Goal: Task Accomplishment & Management: Manage account settings

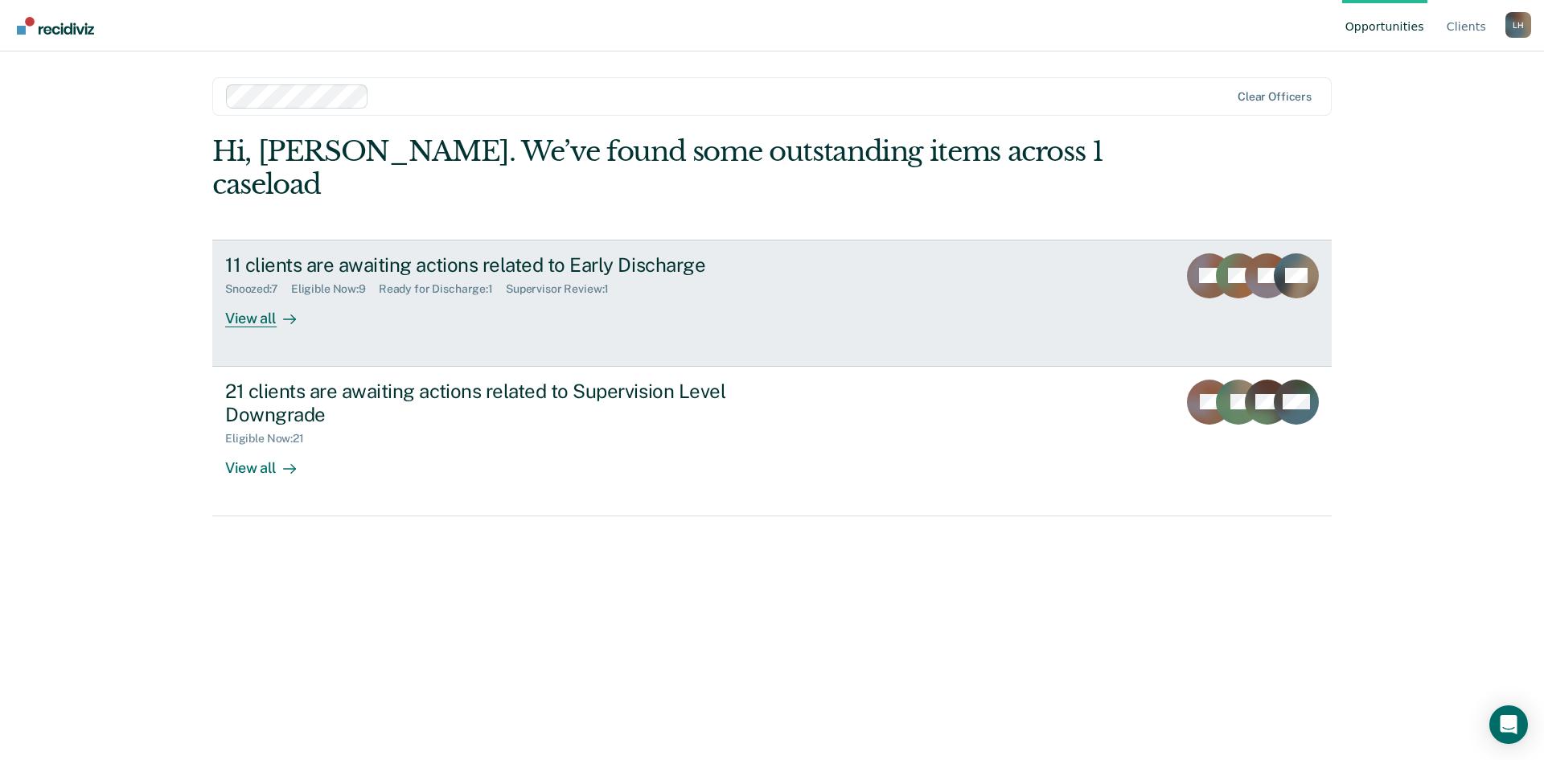
click at [519, 253] on div "11 clients are awaiting actions related to Early Discharge" at bounding box center [507, 264] width 565 height 23
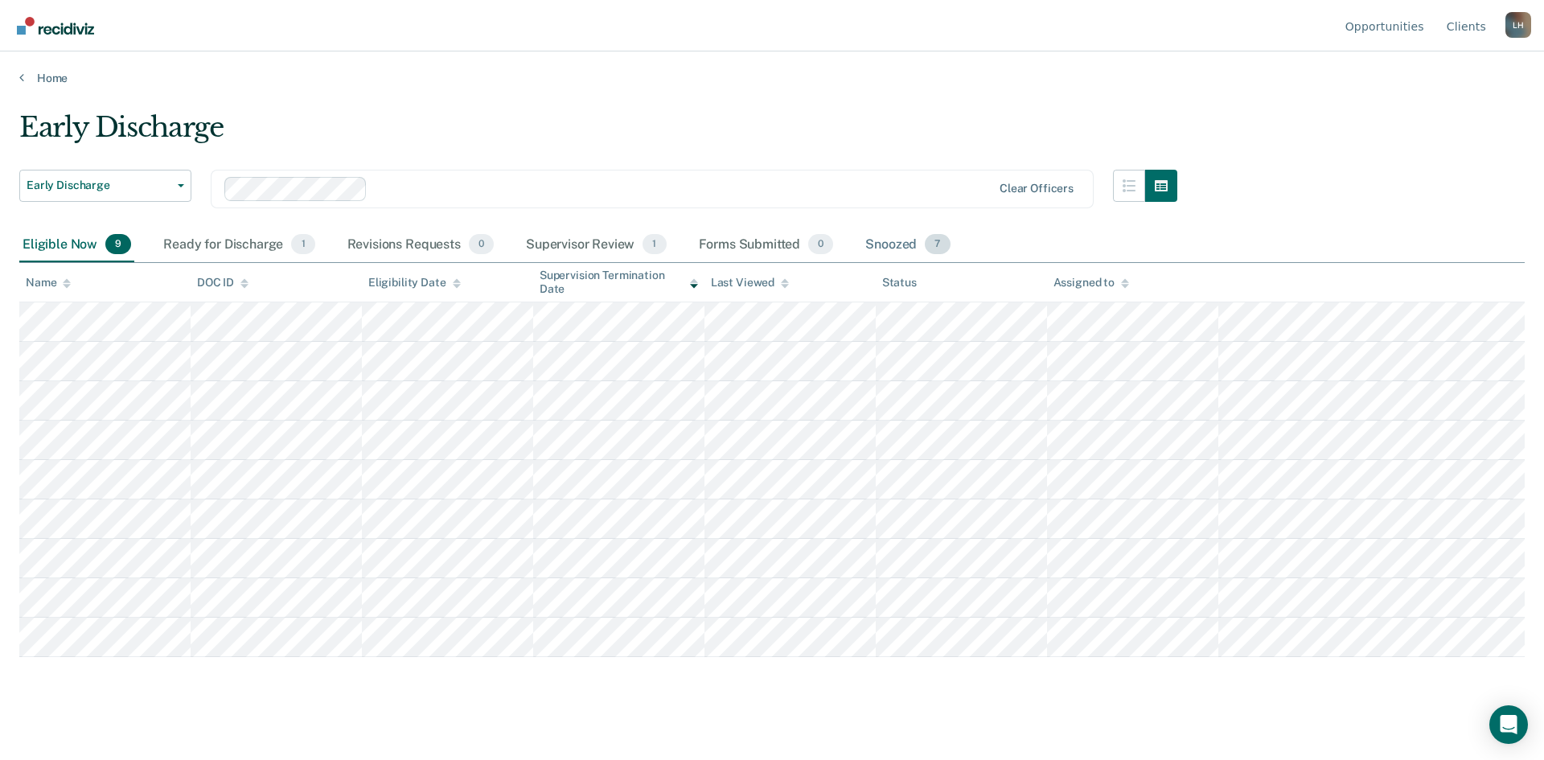
click at [882, 244] on div "Snoozed 7" at bounding box center [907, 245] width 91 height 35
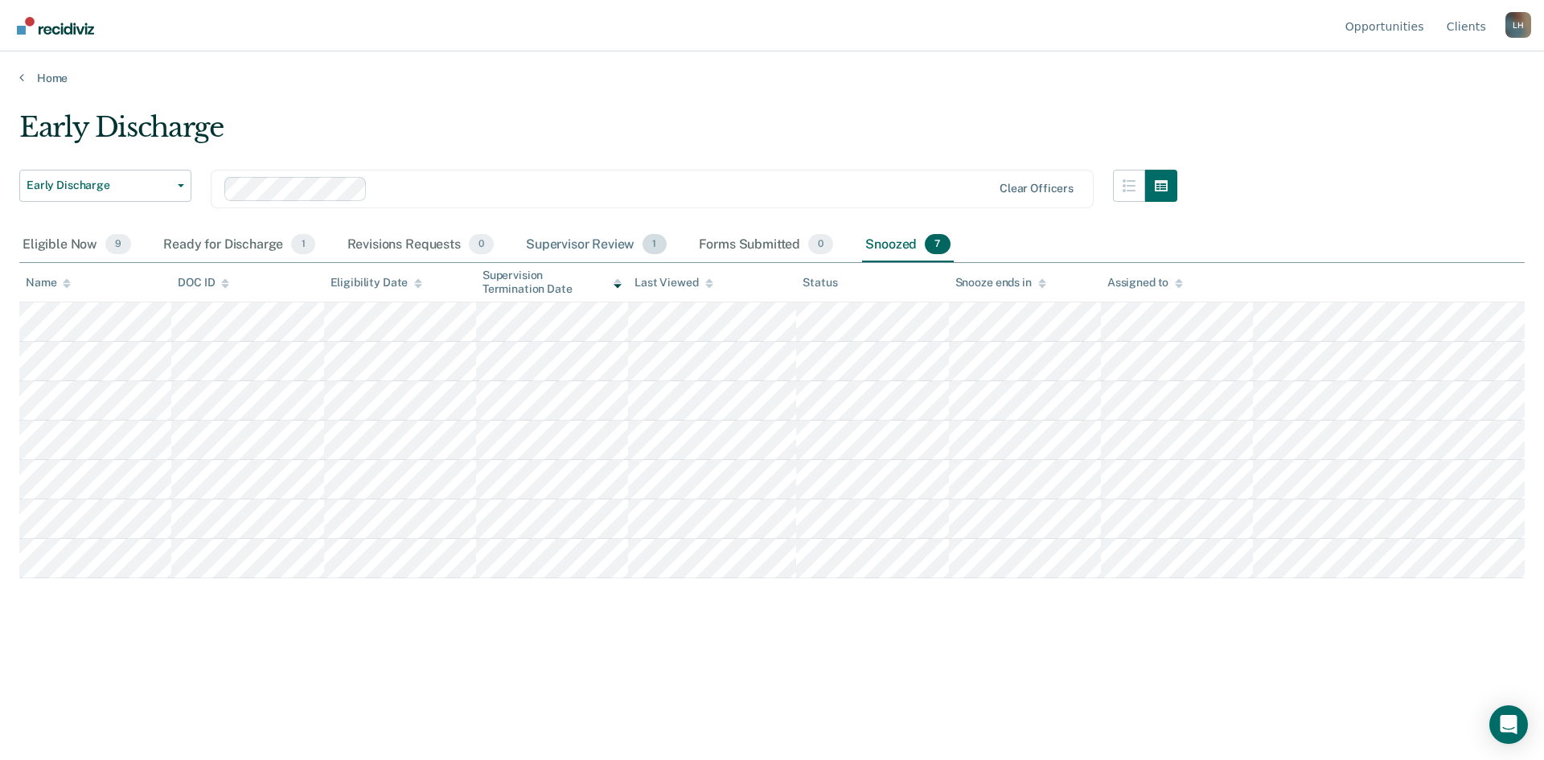
click at [555, 245] on div "Supervisor Review 1" at bounding box center [596, 245] width 147 height 35
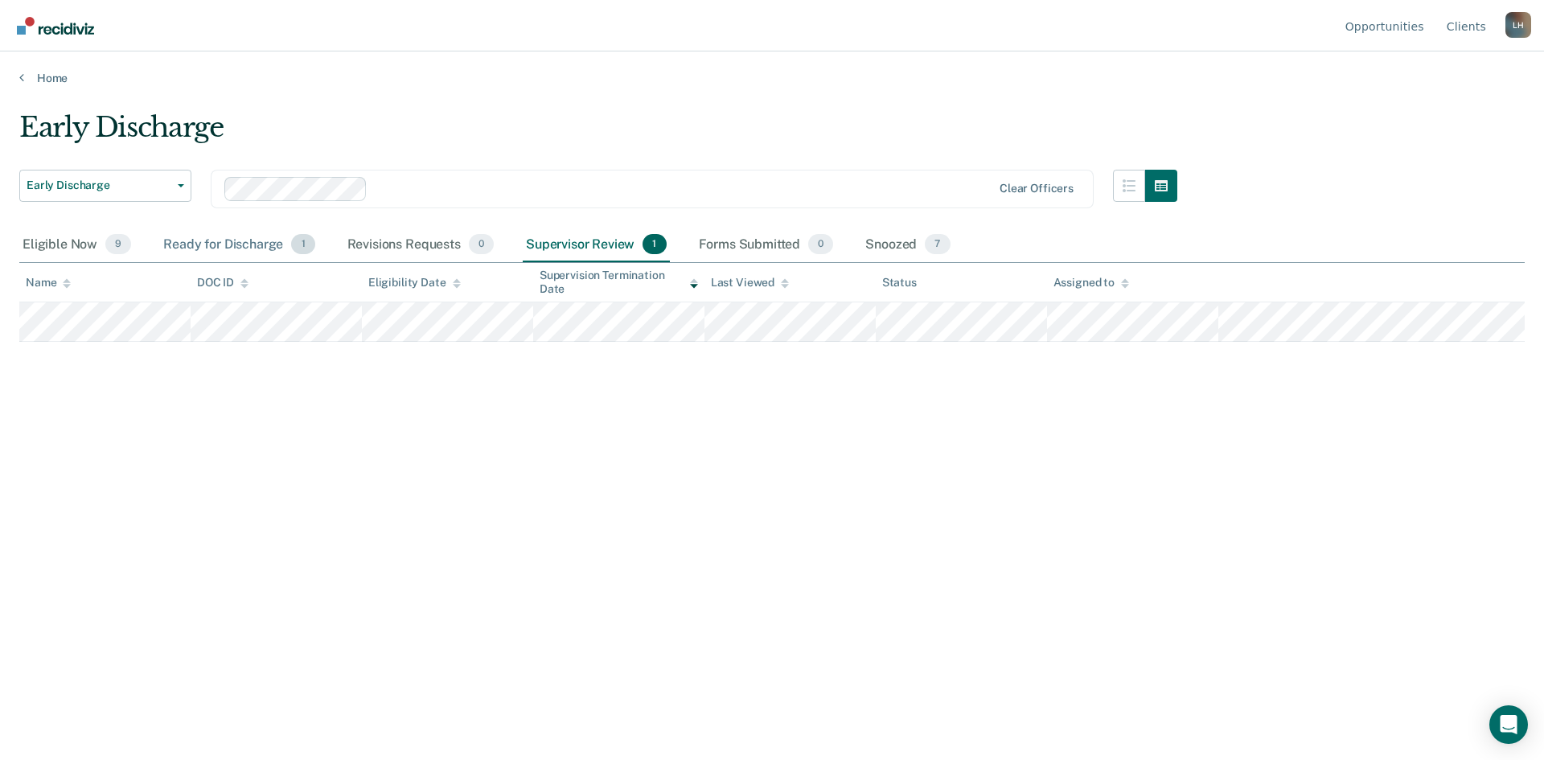
click at [232, 245] on div "Ready for Discharge 1" at bounding box center [239, 245] width 158 height 35
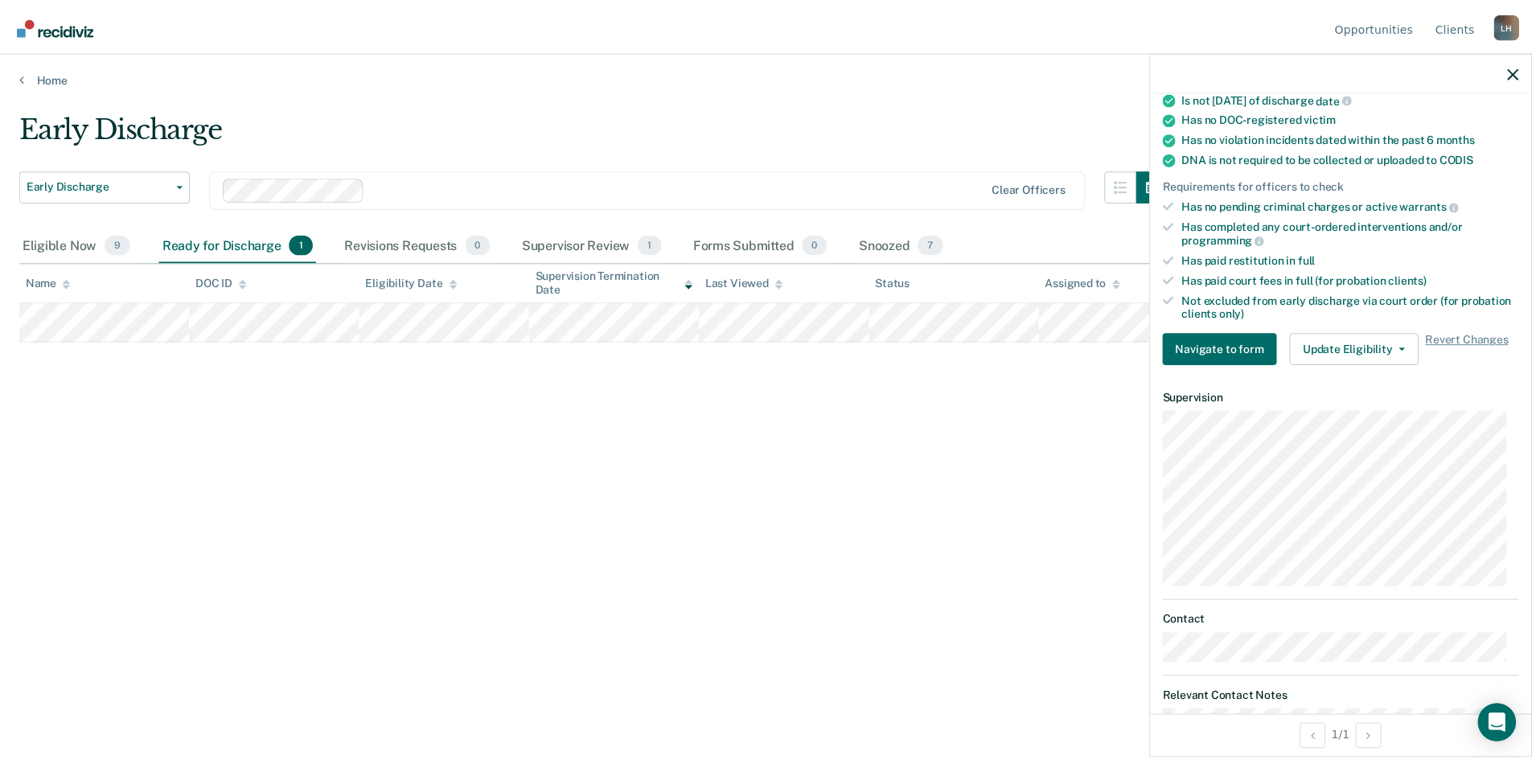
scroll to position [273, 0]
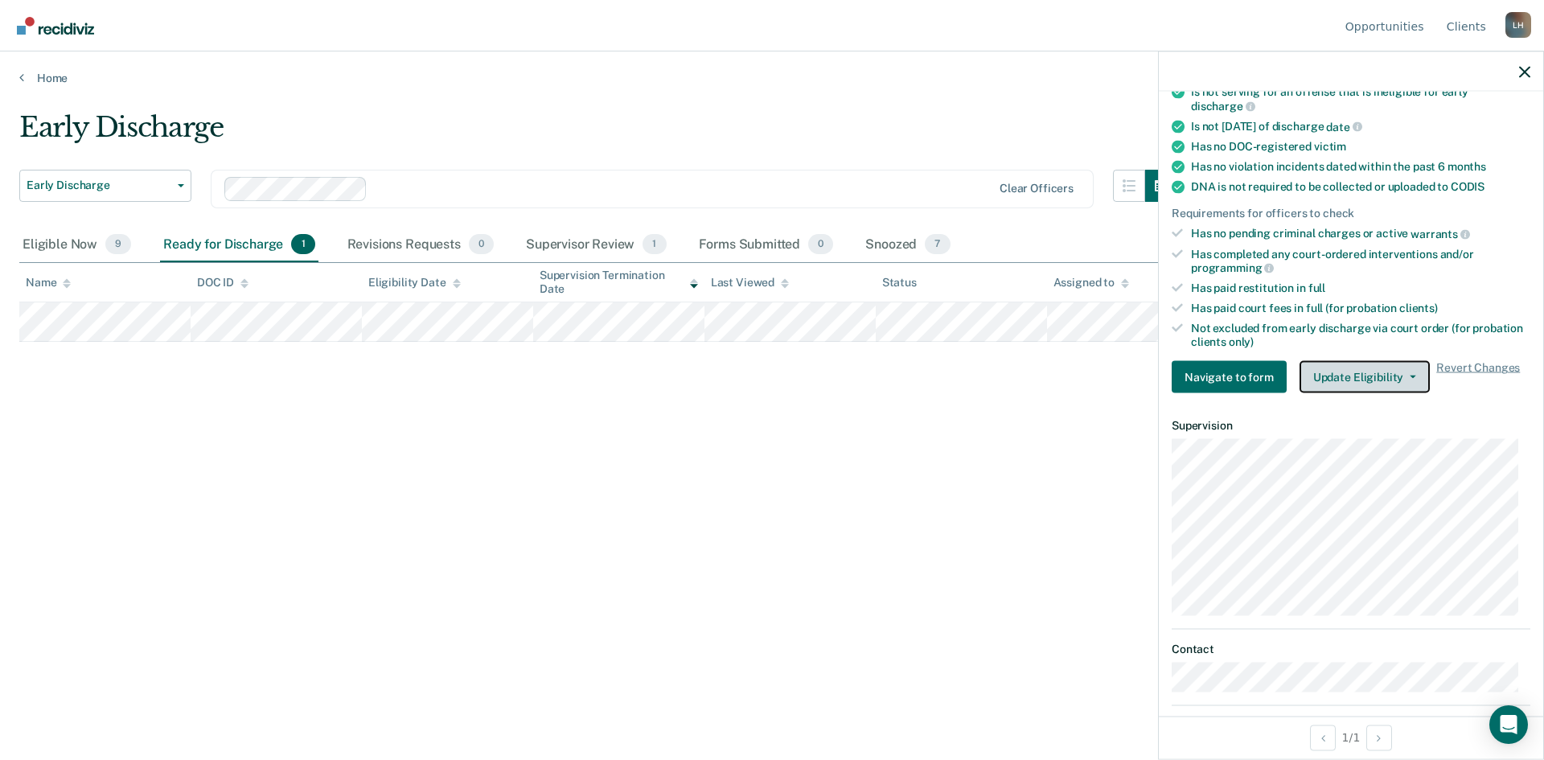
click at [1410, 374] on button "Update Eligibility" at bounding box center [1365, 377] width 130 height 32
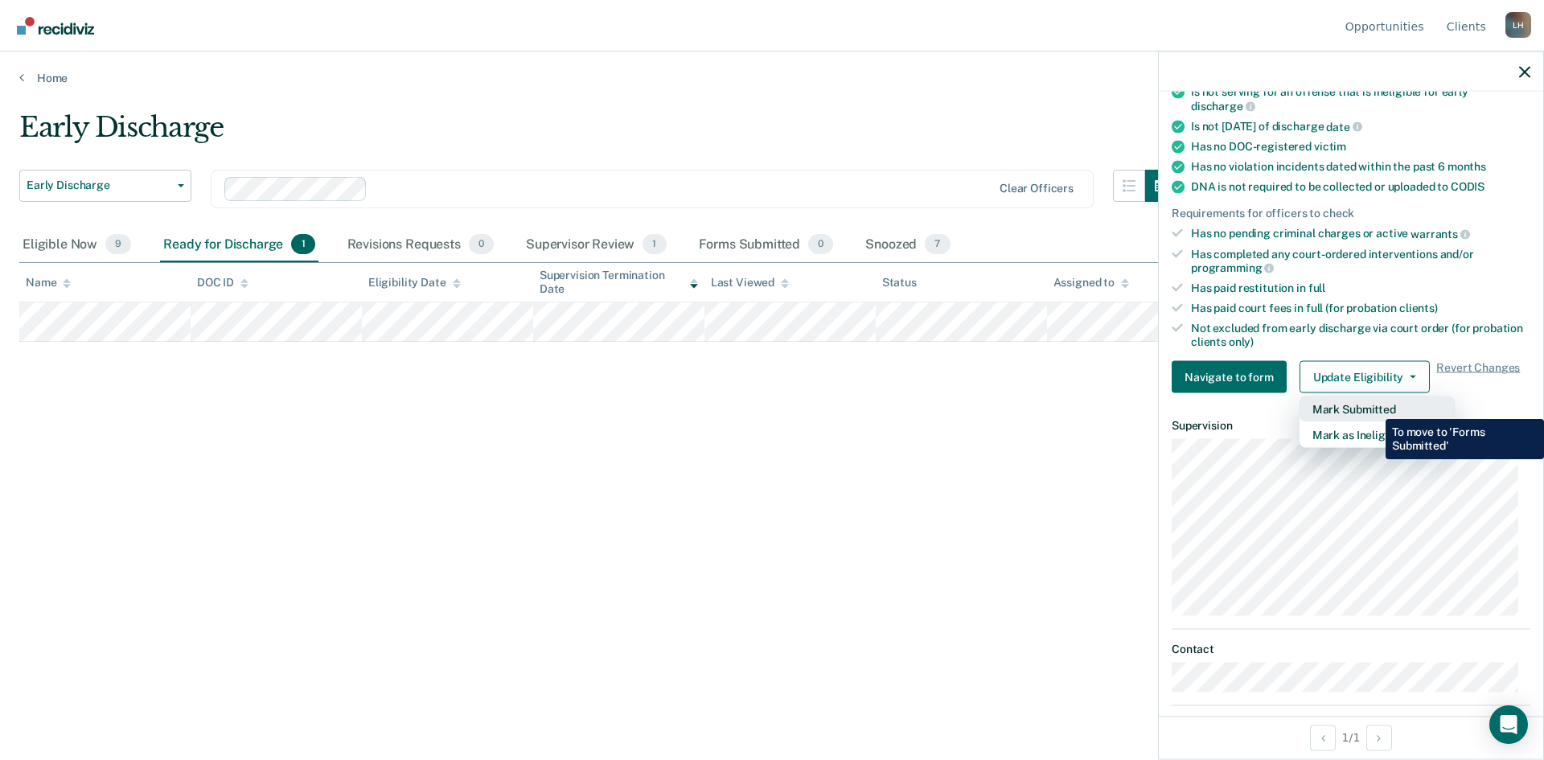
click at [1374, 407] on button "Mark Submitted" at bounding box center [1377, 410] width 155 height 26
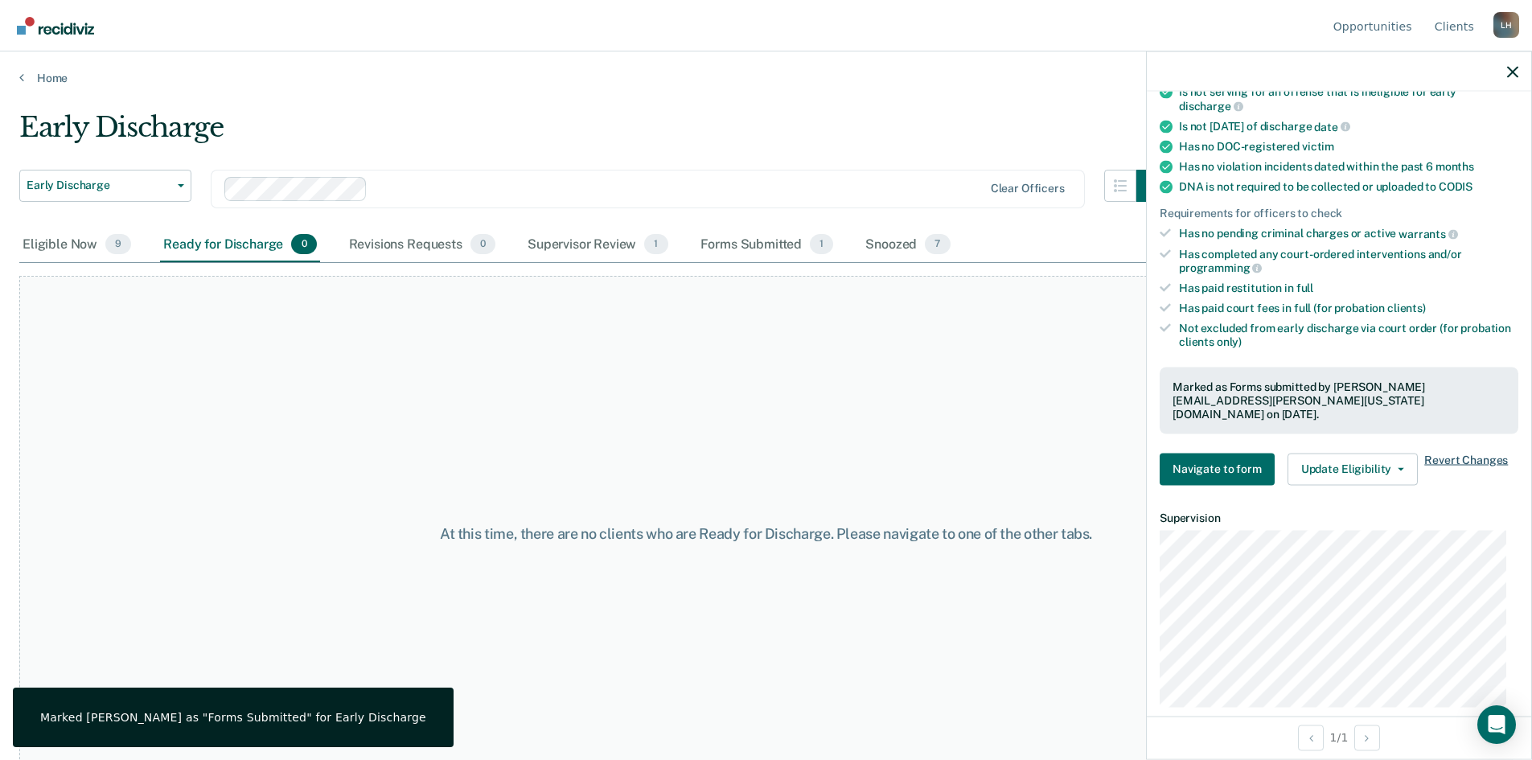
click at [1451, 453] on span "Revert Changes" at bounding box center [1467, 469] width 84 height 32
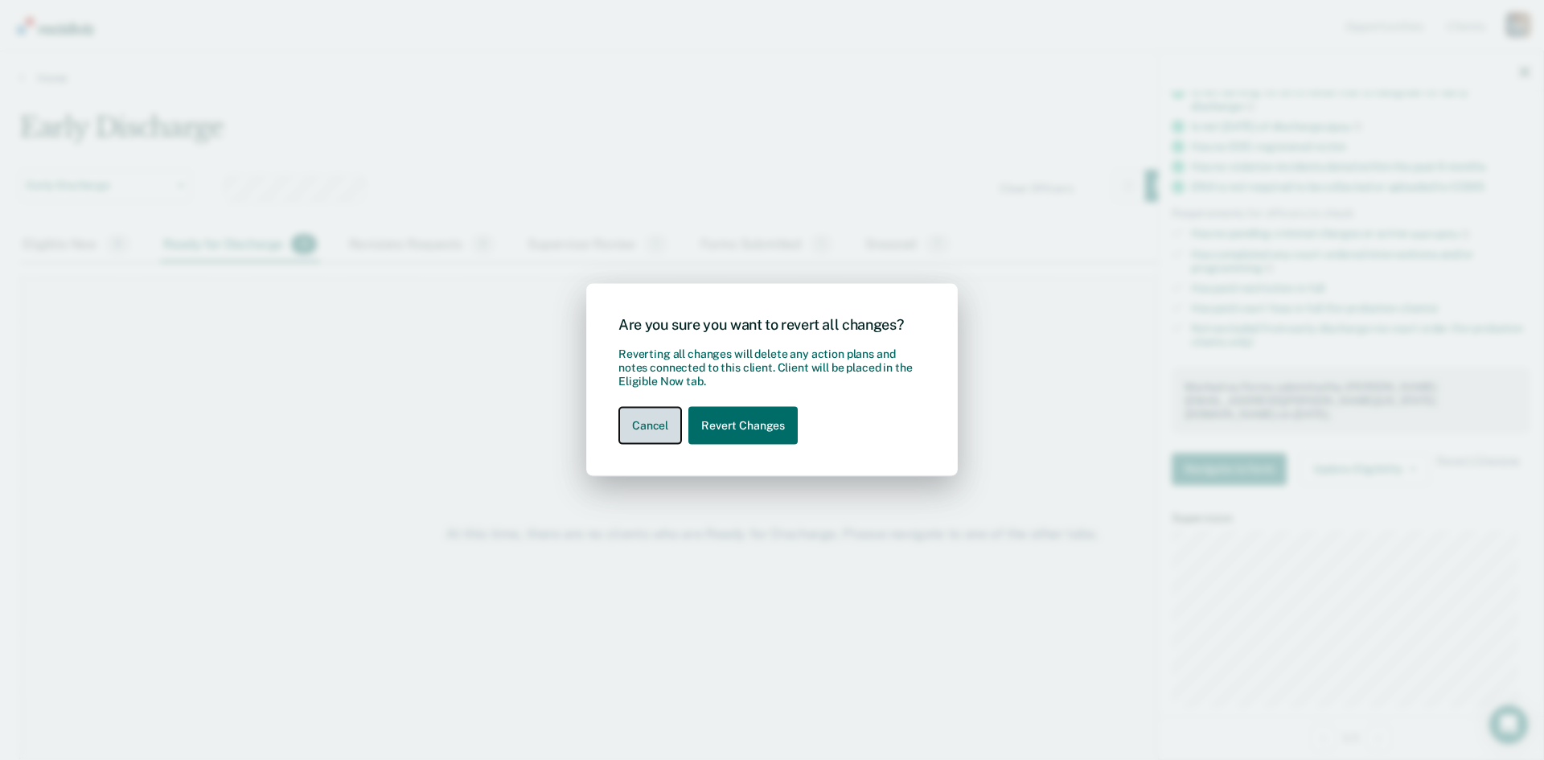
click at [644, 429] on button "Cancel" at bounding box center [651, 426] width 64 height 38
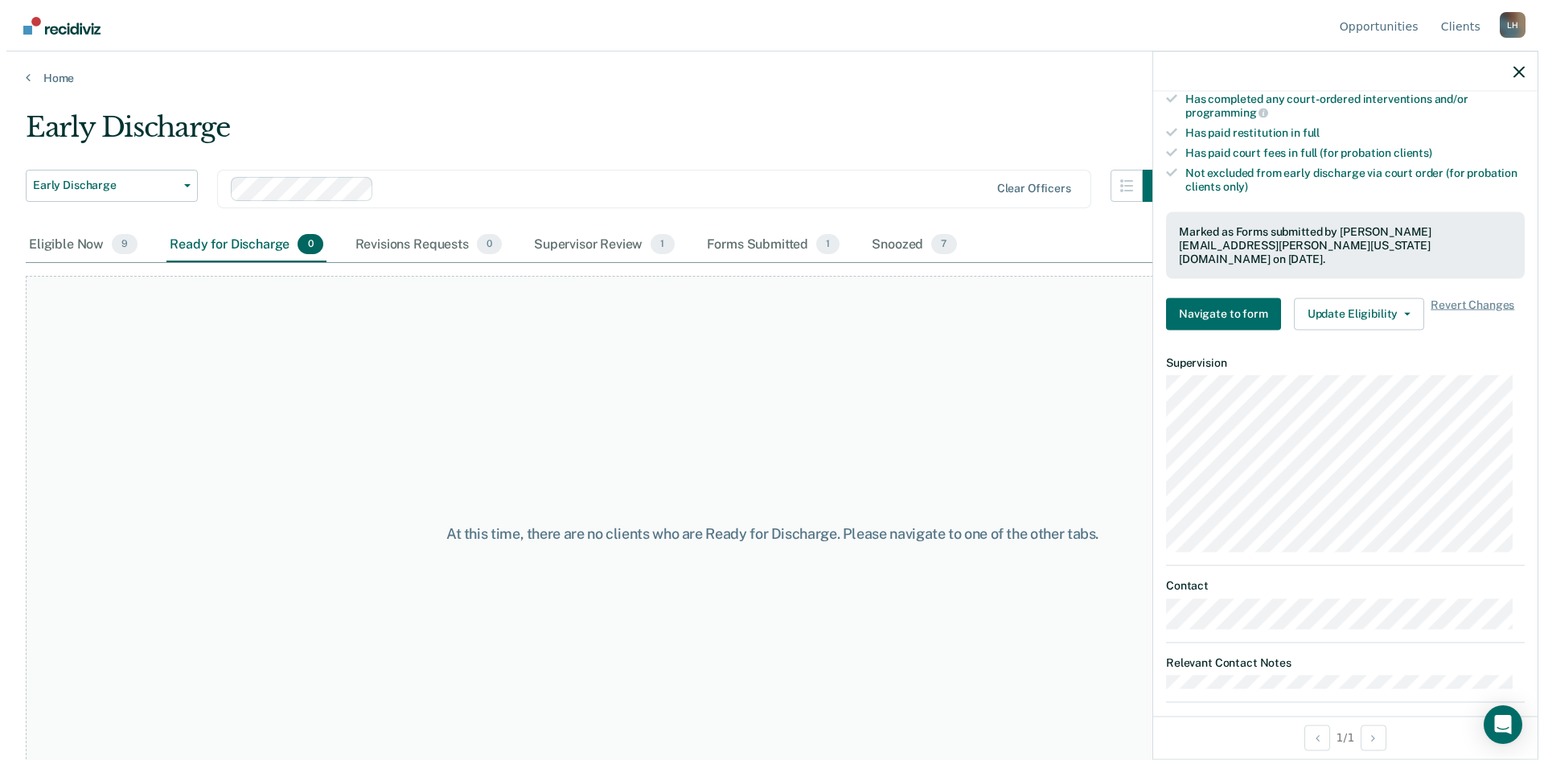
scroll to position [432, 0]
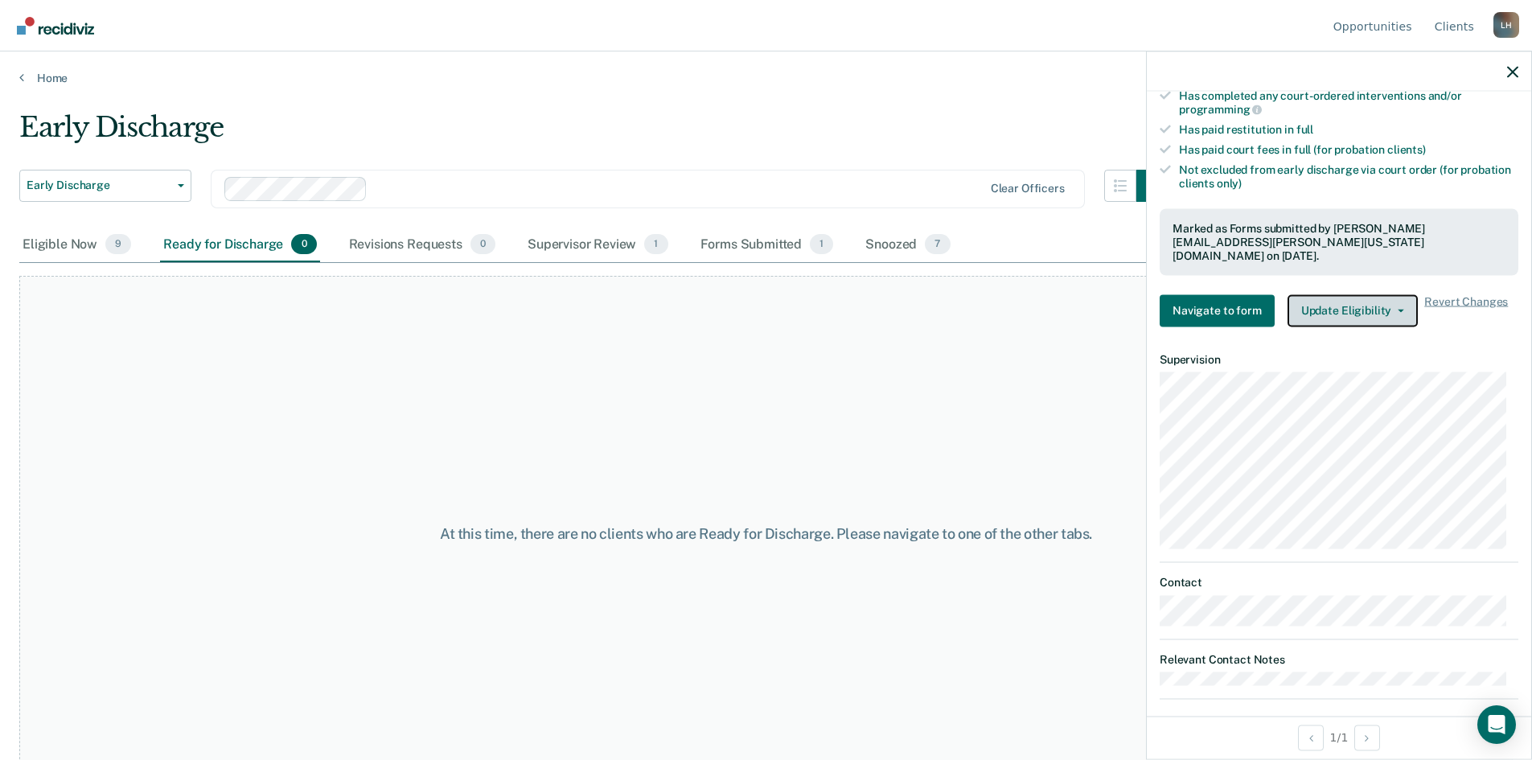
click at [1398, 309] on icon "button" at bounding box center [1401, 310] width 6 height 3
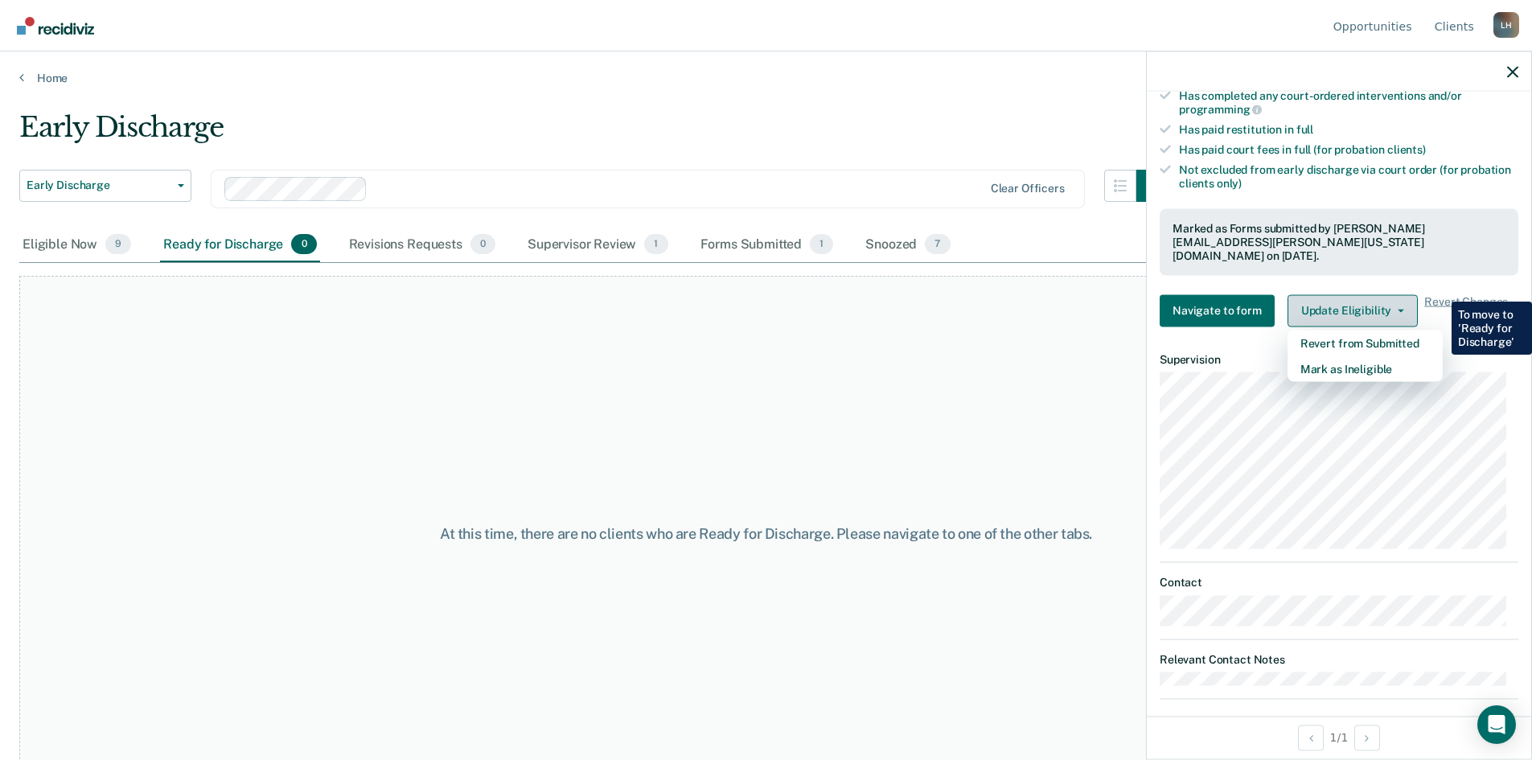
click at [1398, 309] on icon "button" at bounding box center [1401, 310] width 6 height 3
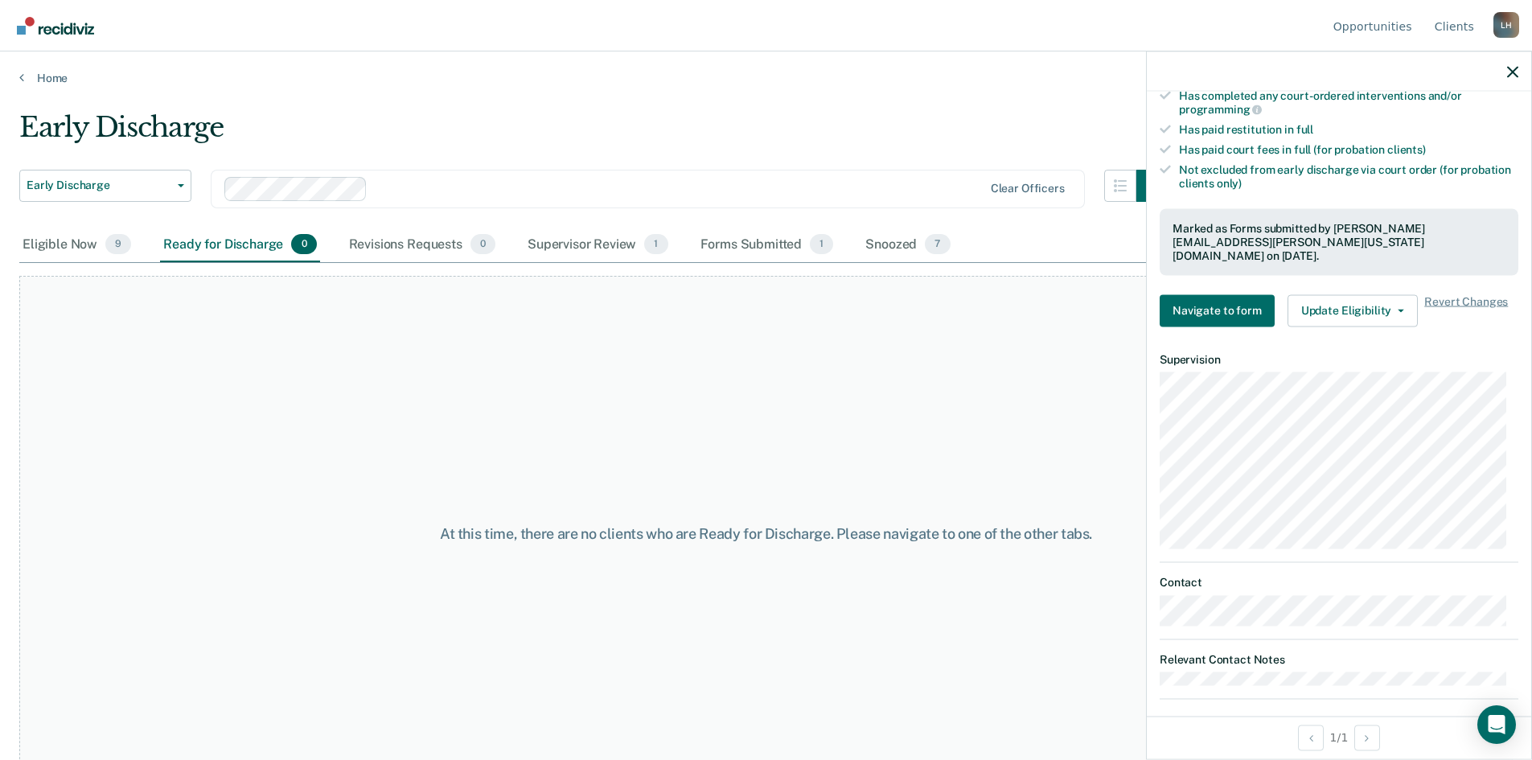
drag, startPoint x: 719, startPoint y: 430, endPoint x: 702, endPoint y: 428, distance: 17.1
click at [714, 430] on div "At this time, there are no clients who are Ready for Discharge. Please navigate…" at bounding box center [766, 534] width 1494 height 516
click at [72, 246] on div "Eligible Now 9" at bounding box center [76, 245] width 115 height 35
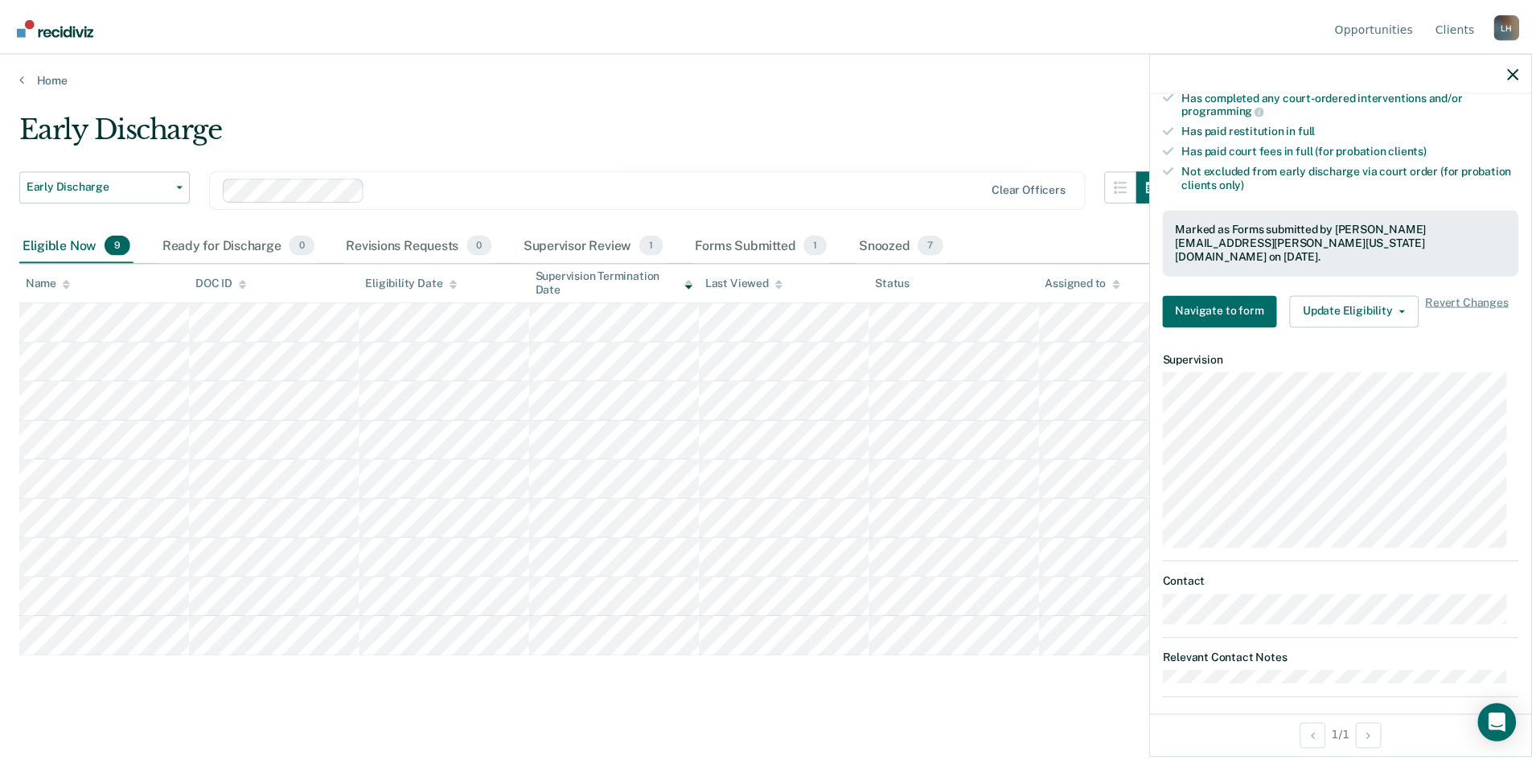
scroll to position [0, 0]
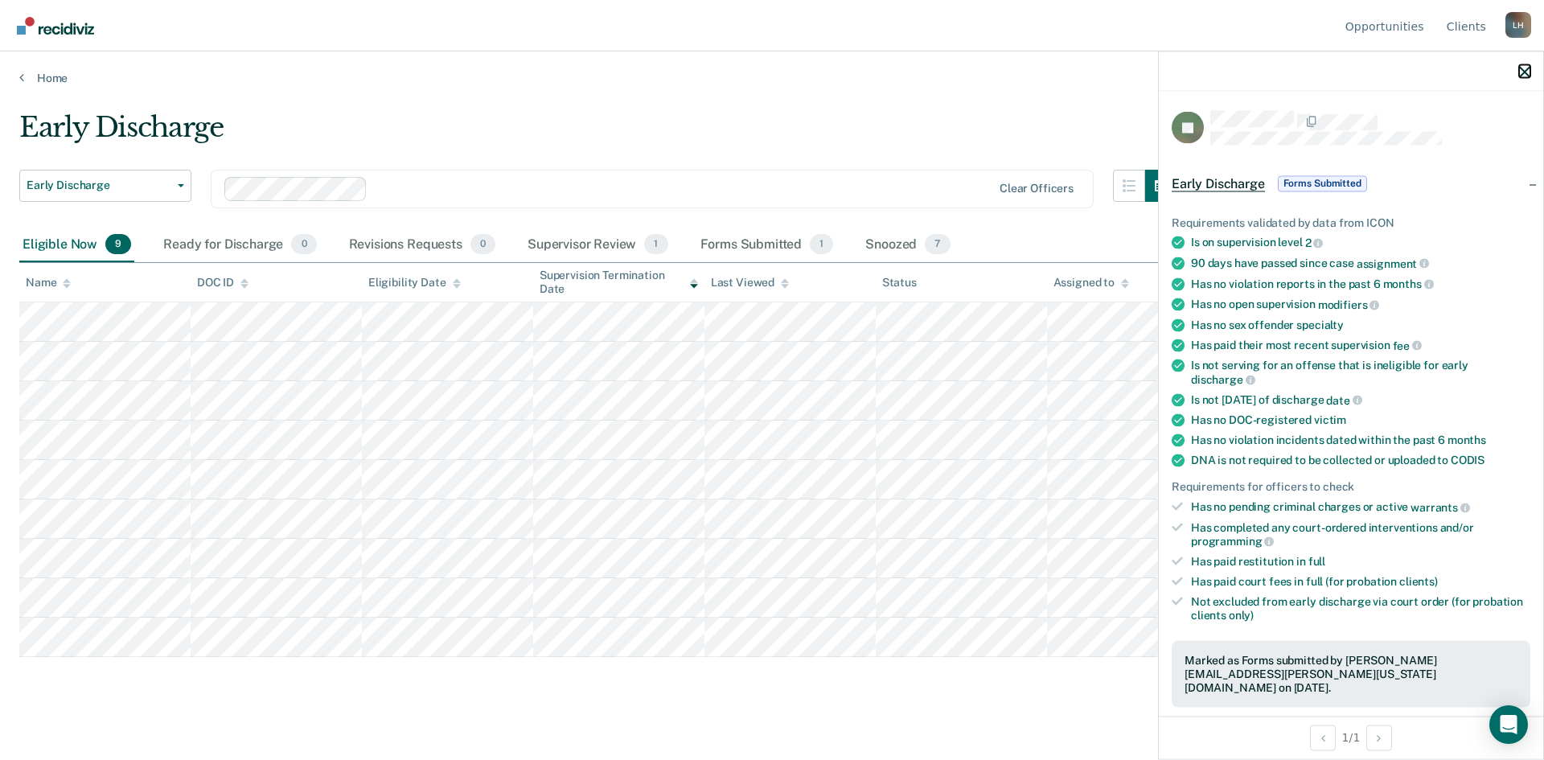
click at [1528, 64] on div at bounding box center [1351, 71] width 384 height 40
click at [1528, 70] on icon "button" at bounding box center [1524, 71] width 11 height 11
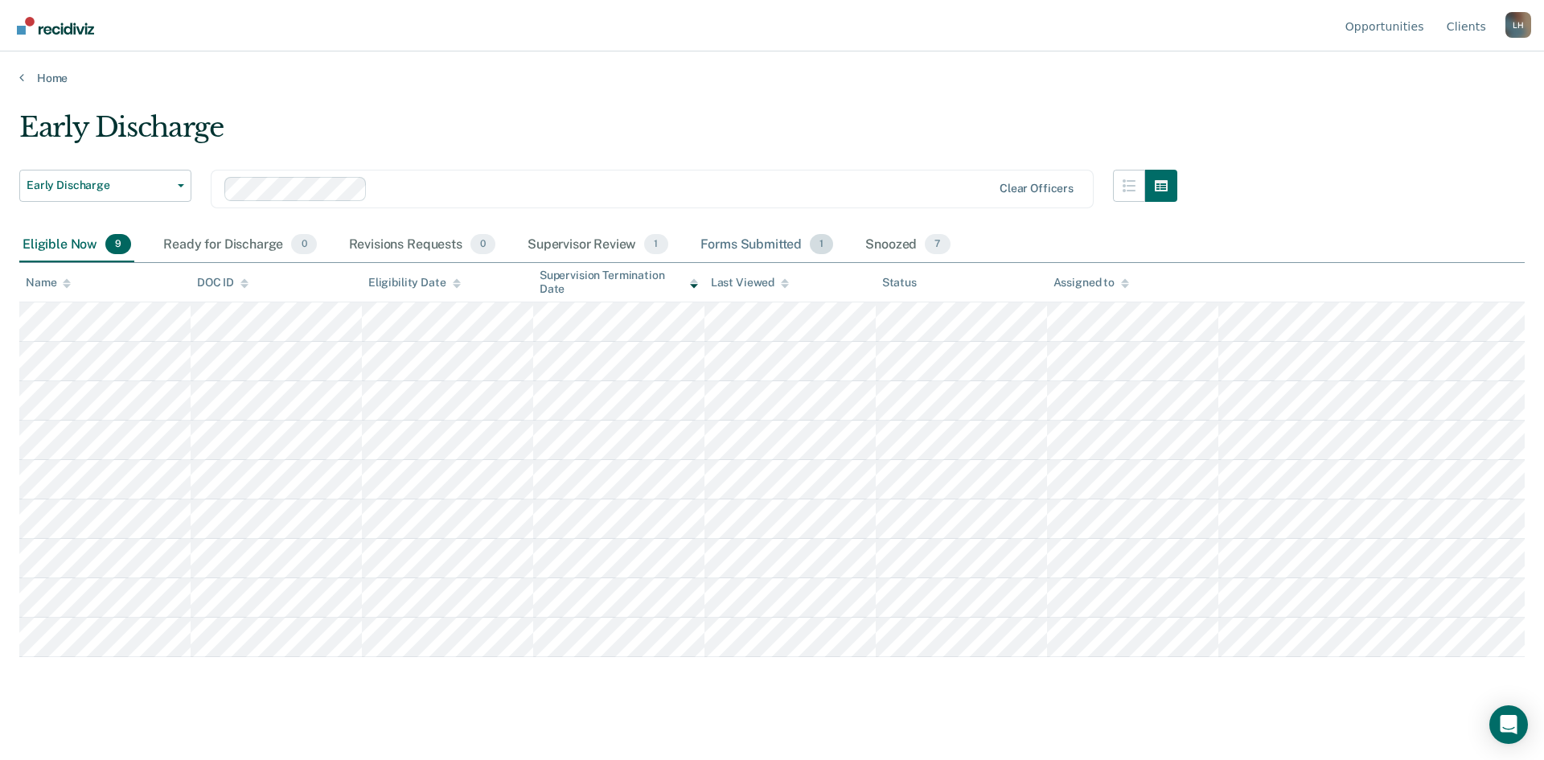
click at [733, 239] on div "Forms Submitted 1" at bounding box center [767, 245] width 140 height 35
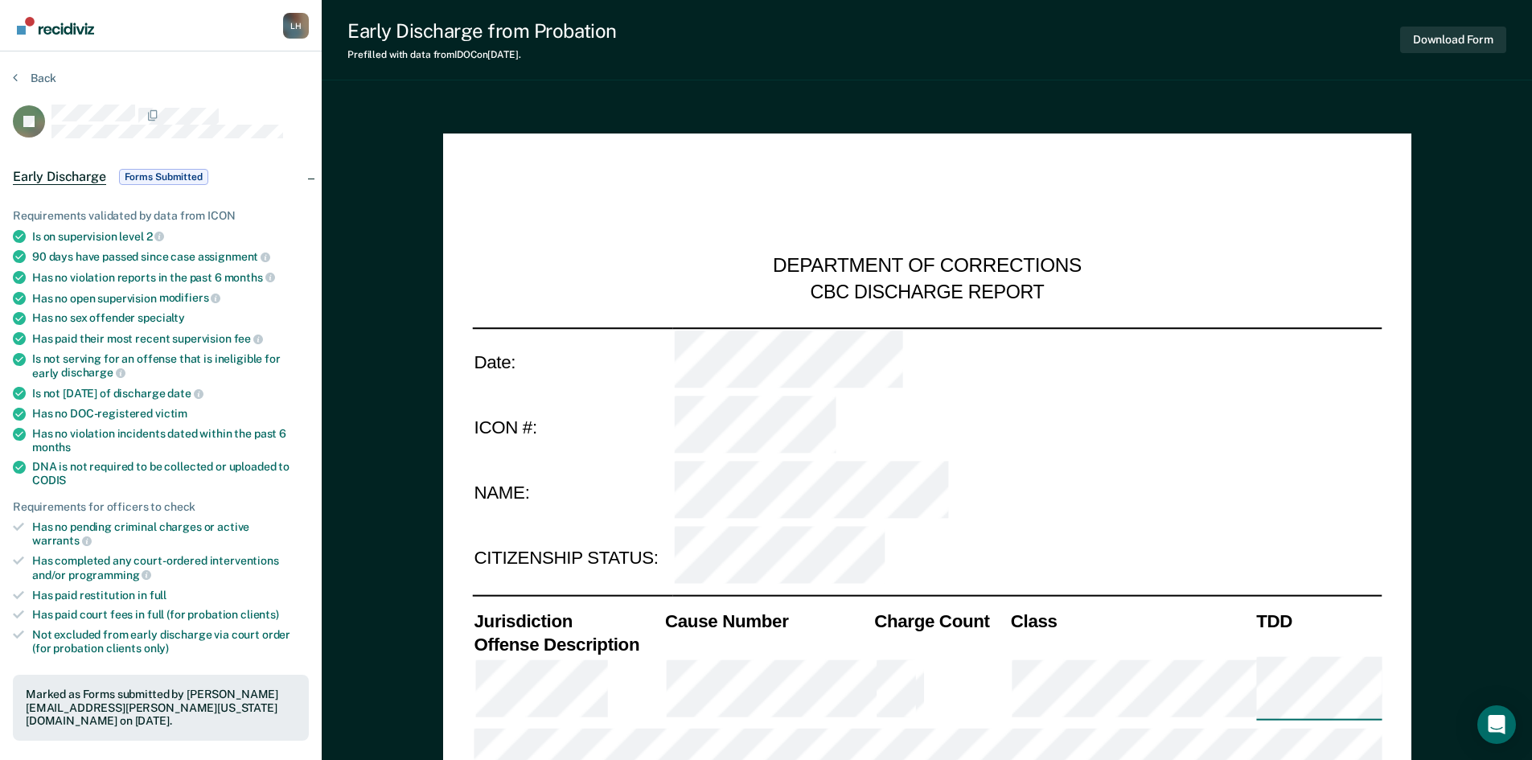
type textarea "x"
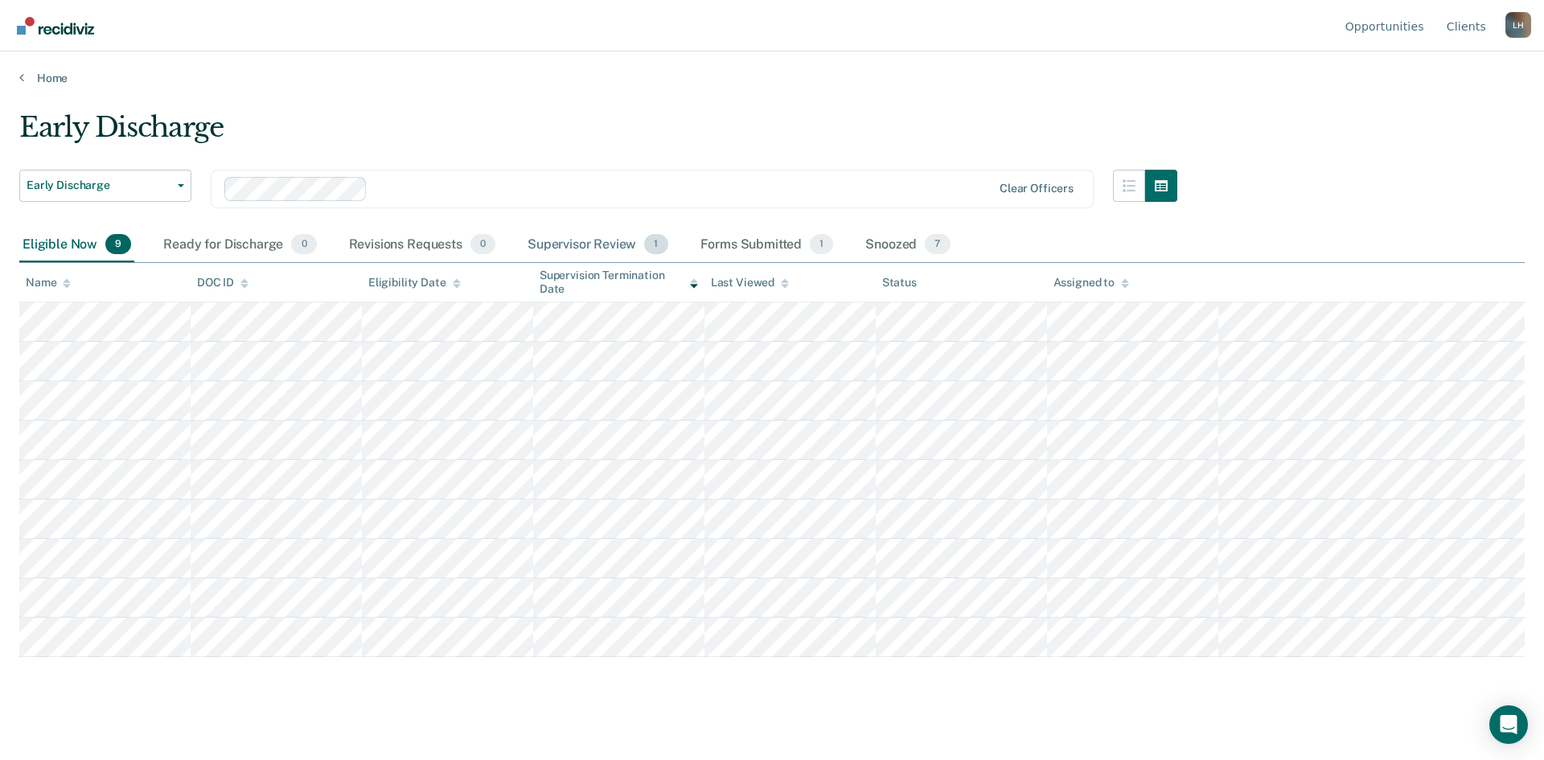
click at [602, 245] on div "Supervisor Review 1" at bounding box center [597, 245] width 147 height 35
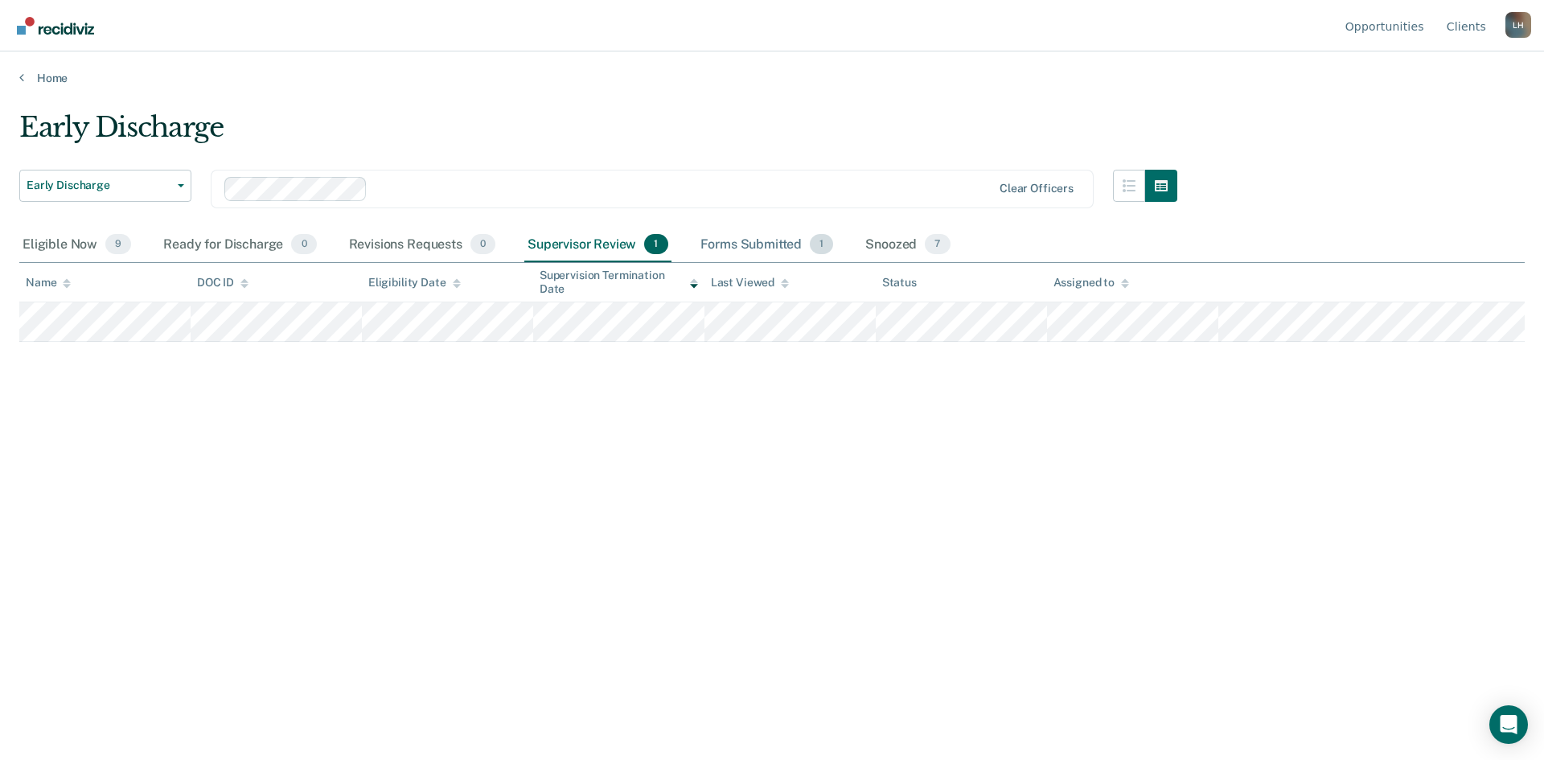
click at [728, 244] on div "Forms Submitted 1" at bounding box center [767, 245] width 140 height 35
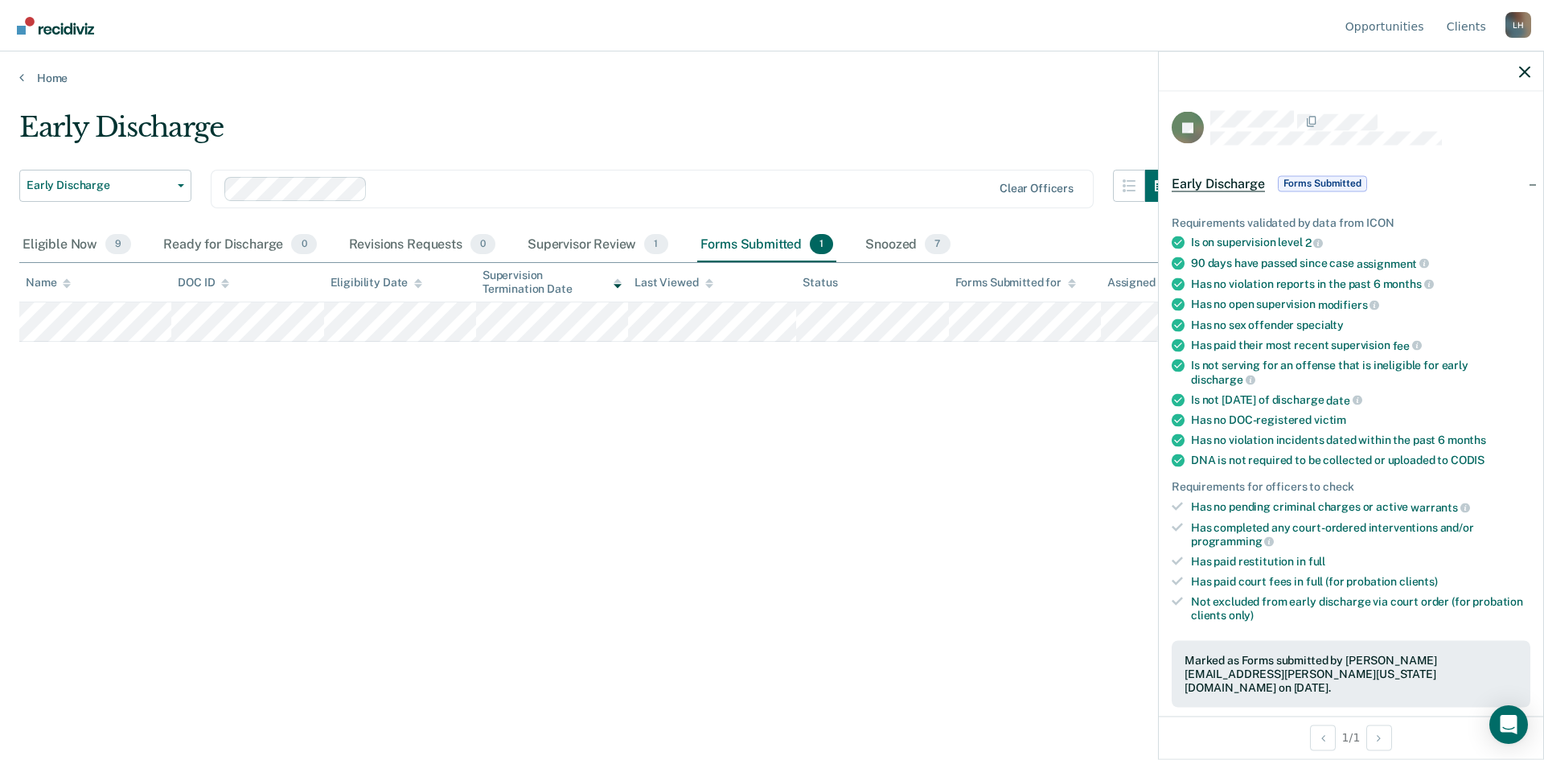
click at [748, 541] on div "Early Discharge Early Discharge Early Discharge Supervision Level Downgrade Cle…" at bounding box center [772, 375] width 1506 height 528
click at [1524, 73] on icon "button" at bounding box center [1524, 71] width 11 height 11
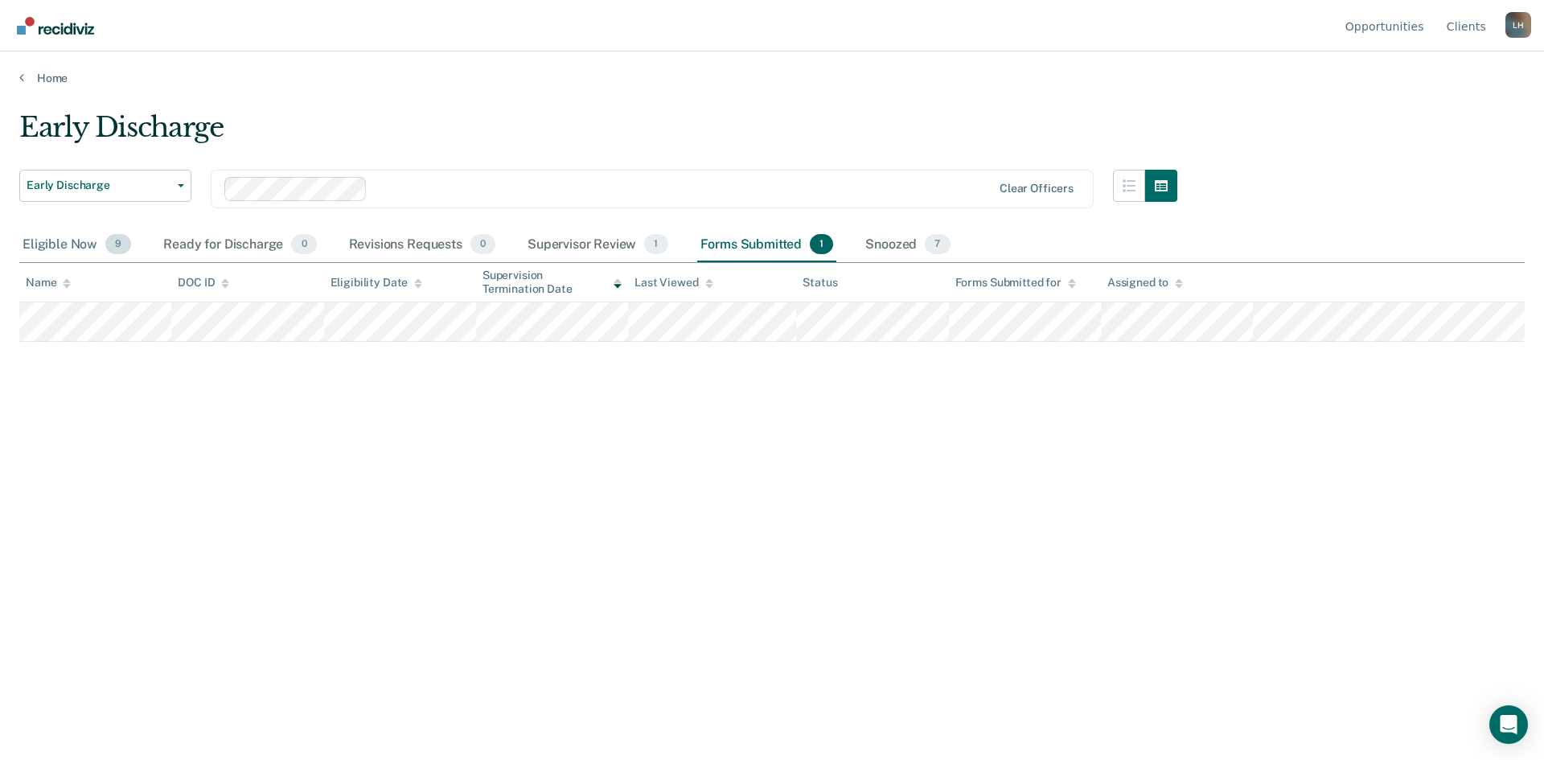
click at [63, 247] on div "Eligible Now 9" at bounding box center [76, 245] width 115 height 35
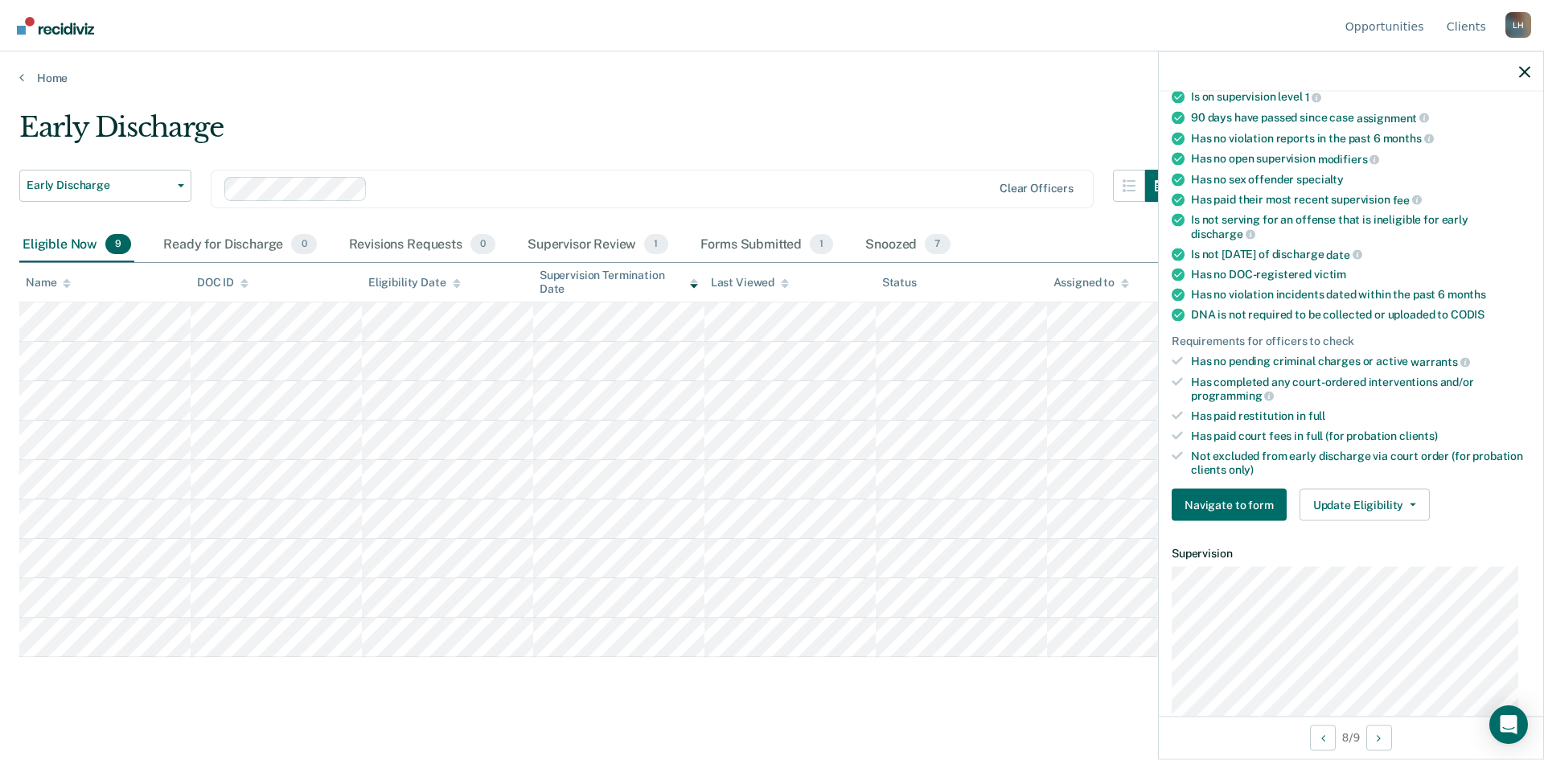
scroll to position [161, 0]
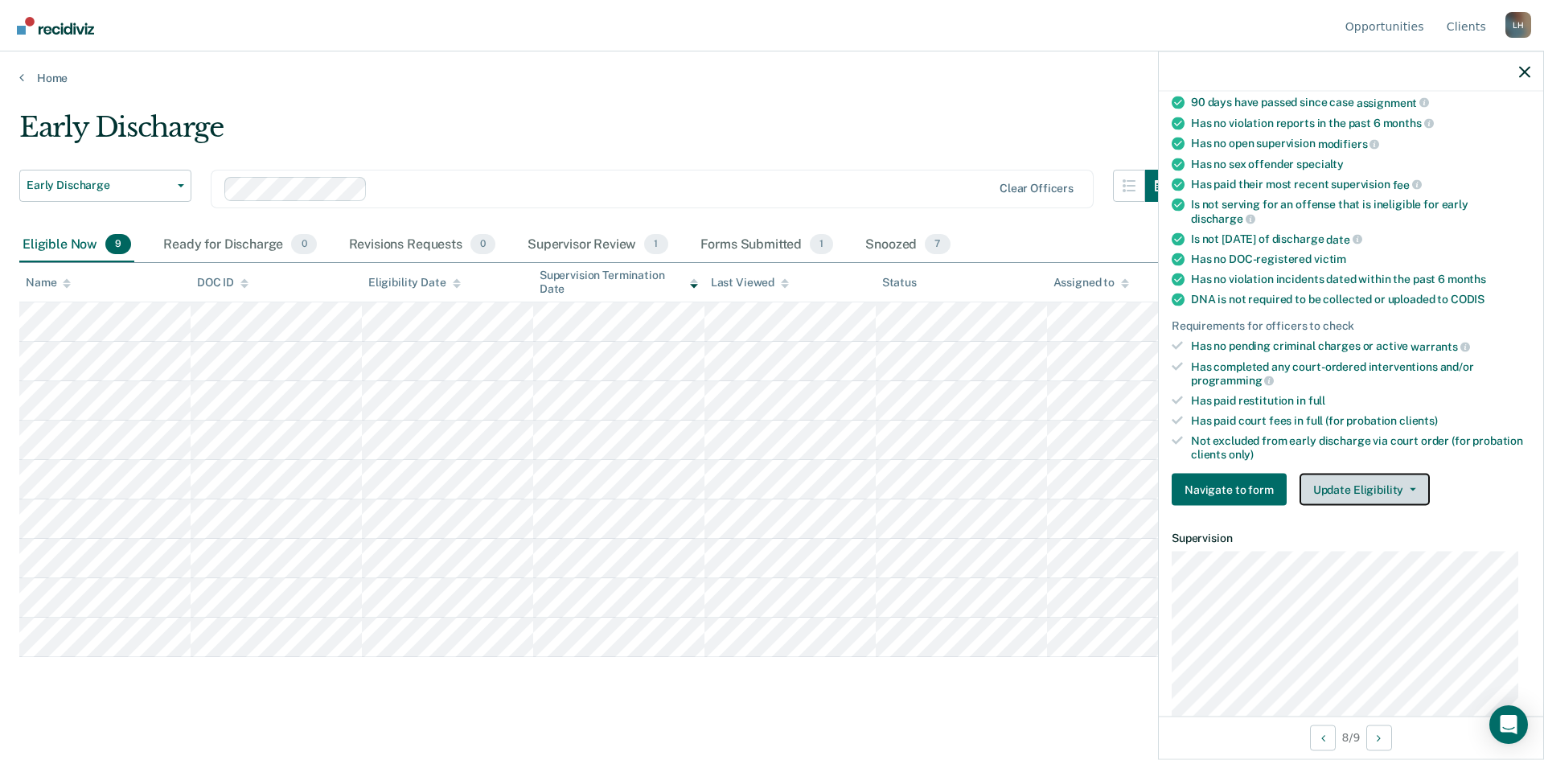
click at [1410, 488] on icon "button" at bounding box center [1413, 489] width 6 height 3
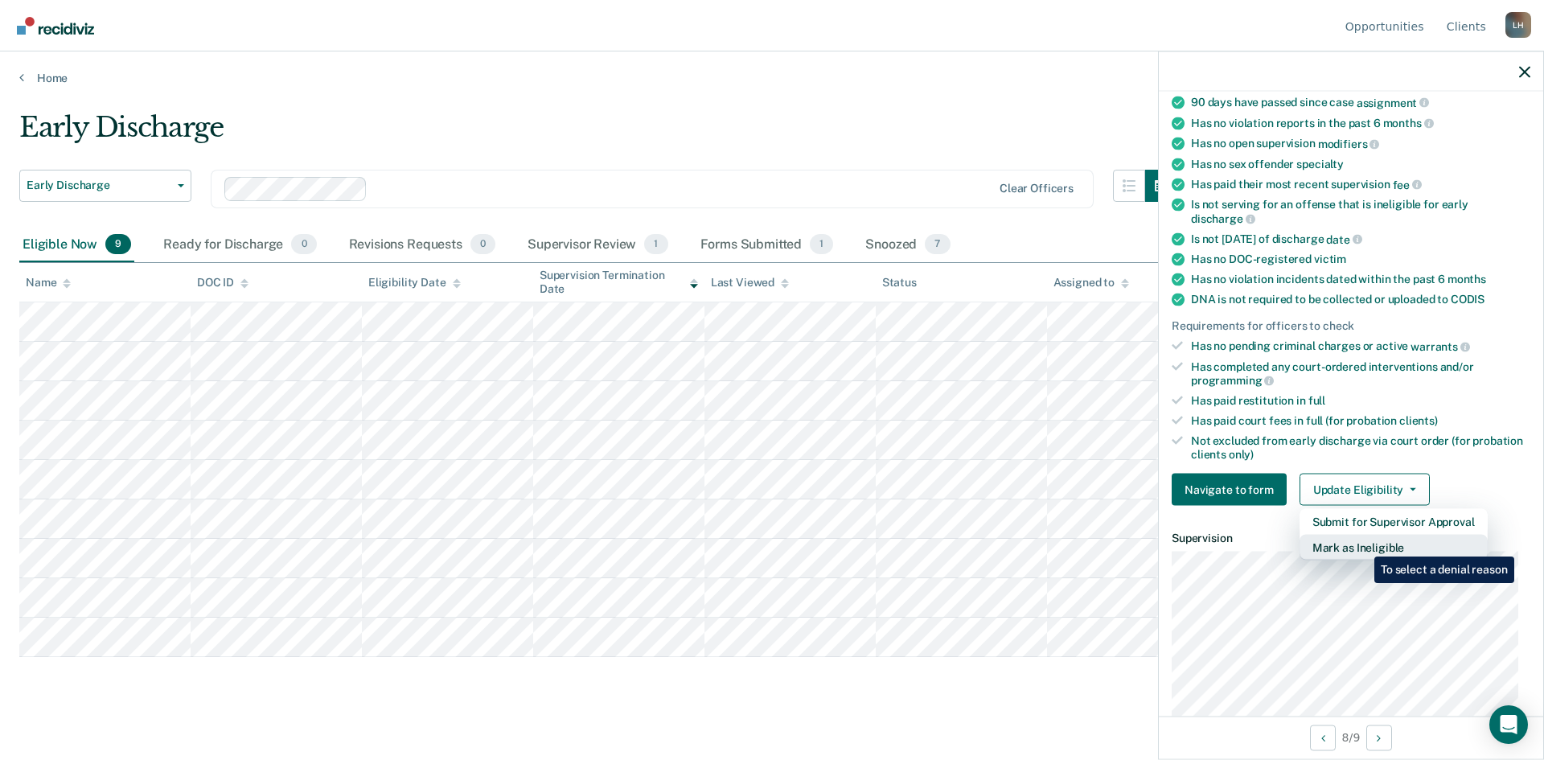
click at [1362, 545] on button "Mark as Ineligible" at bounding box center [1394, 548] width 188 height 26
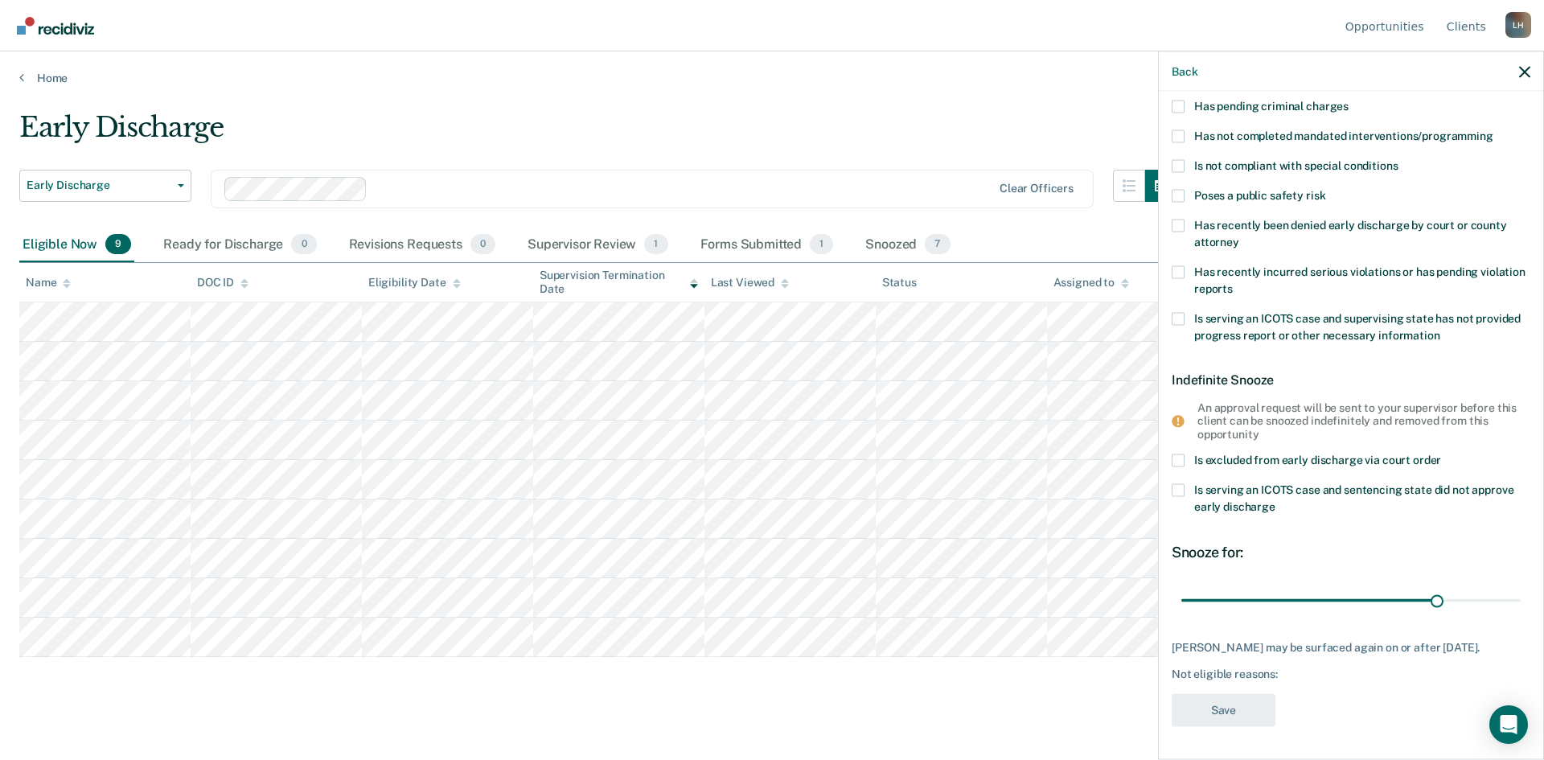
scroll to position [139, 0]
drag, startPoint x: 1426, startPoint y: 584, endPoint x: 1266, endPoint y: 603, distance: 161.2
type input "10"
click at [1266, 603] on input "range" at bounding box center [1351, 600] width 339 height 28
click at [1357, 712] on div "AR Temporary Snooze Has unpaid court fees or restitution Has pending criminal c…" at bounding box center [1351, 360] width 359 height 754
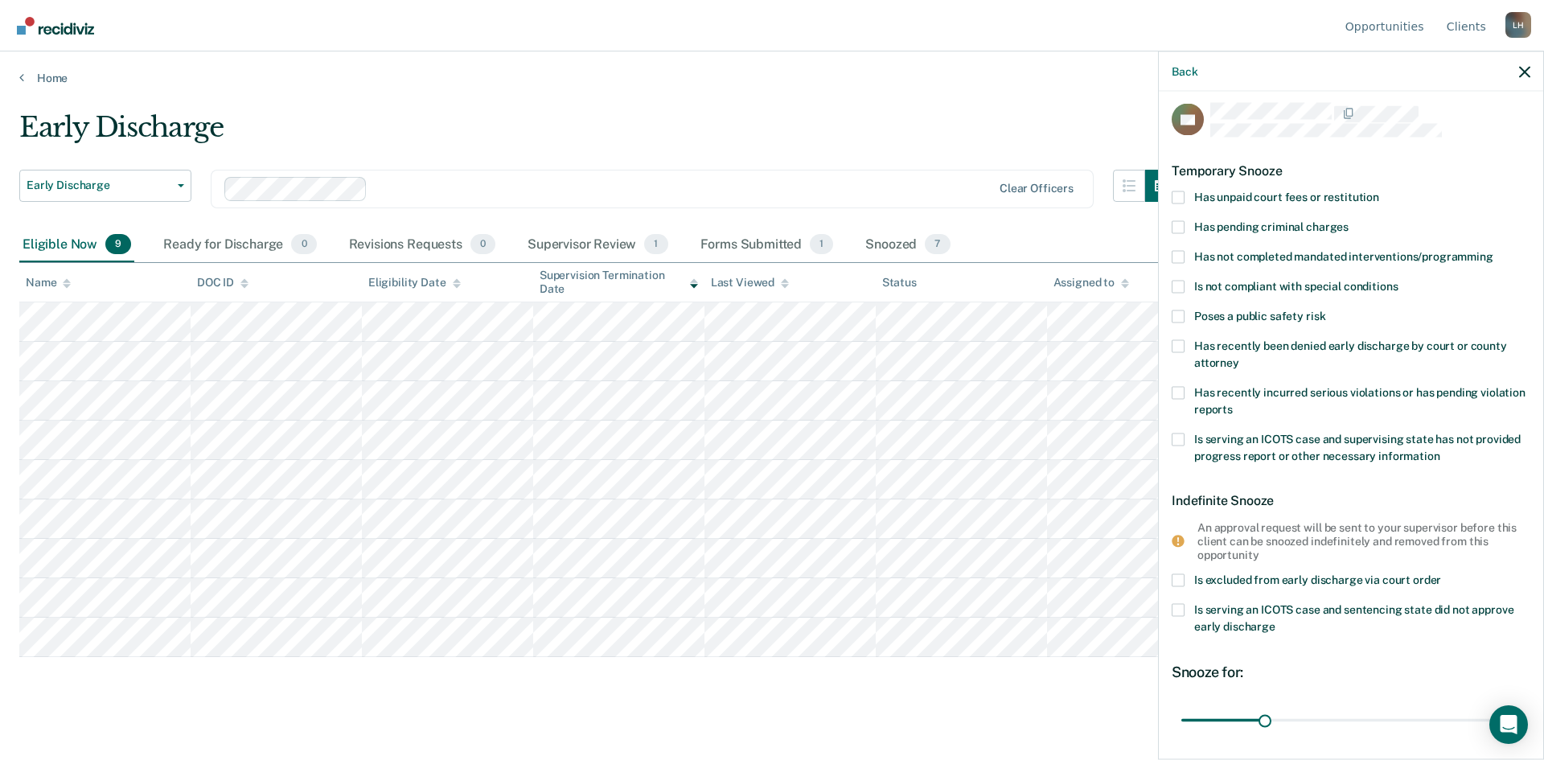
scroll to position [0, 0]
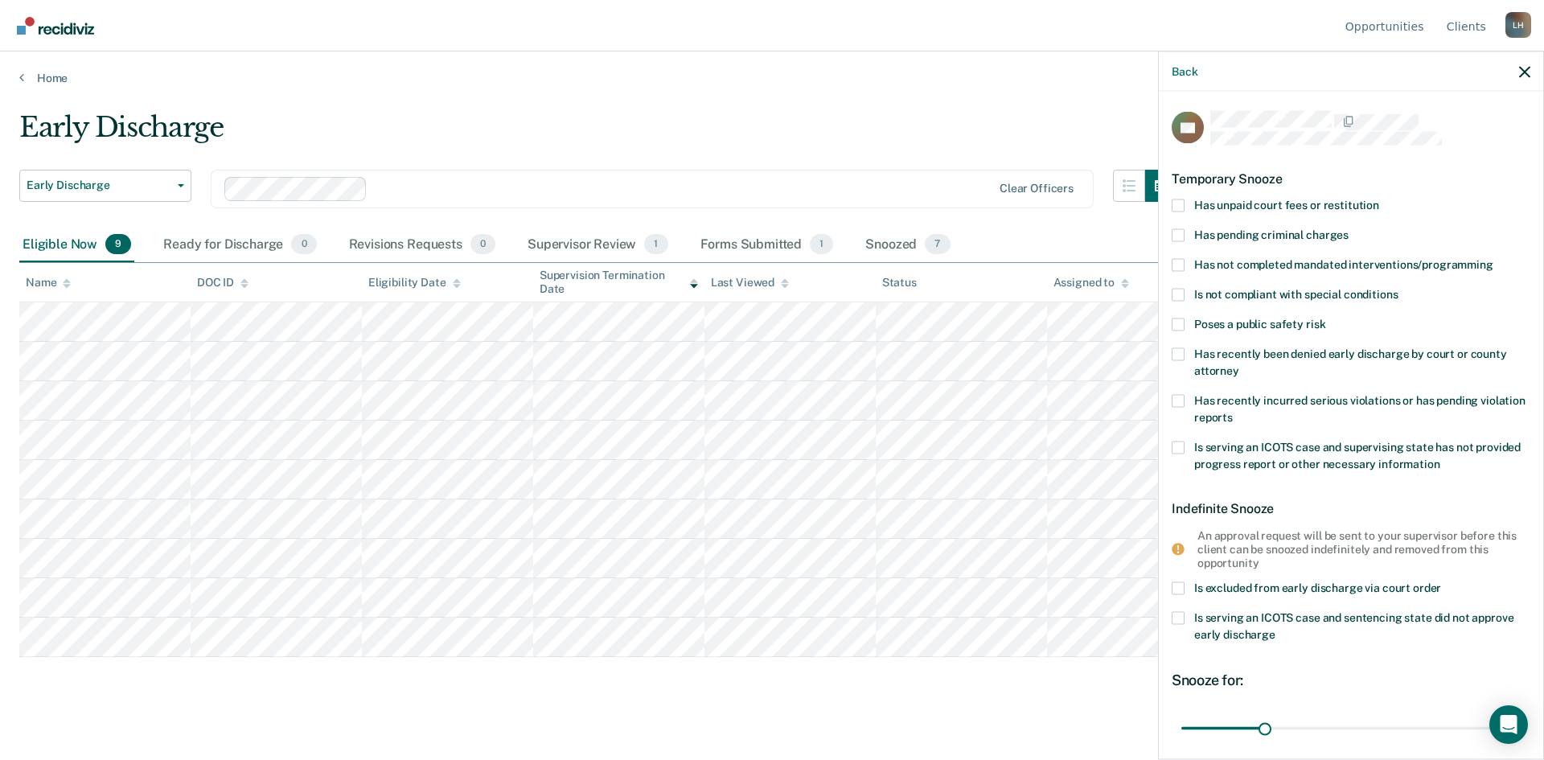
click at [1179, 204] on span at bounding box center [1178, 205] width 13 height 13
click at [1380, 199] on input "Has unpaid court fees or restitution" at bounding box center [1380, 199] width 0 height 0
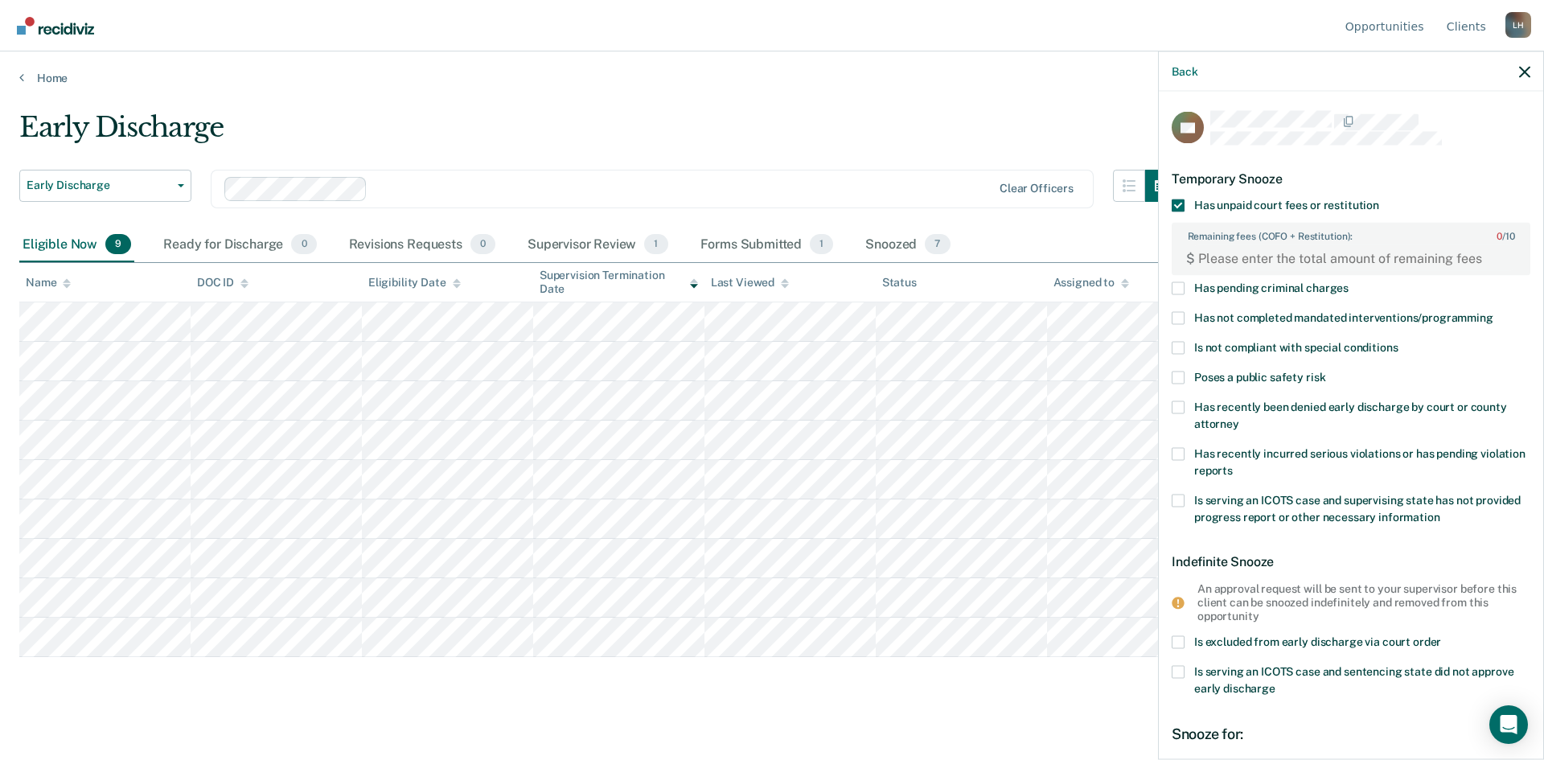
click at [1178, 204] on span at bounding box center [1178, 205] width 13 height 13
click at [1380, 199] on input "Has unpaid court fees or restitution" at bounding box center [1380, 199] width 0 height 0
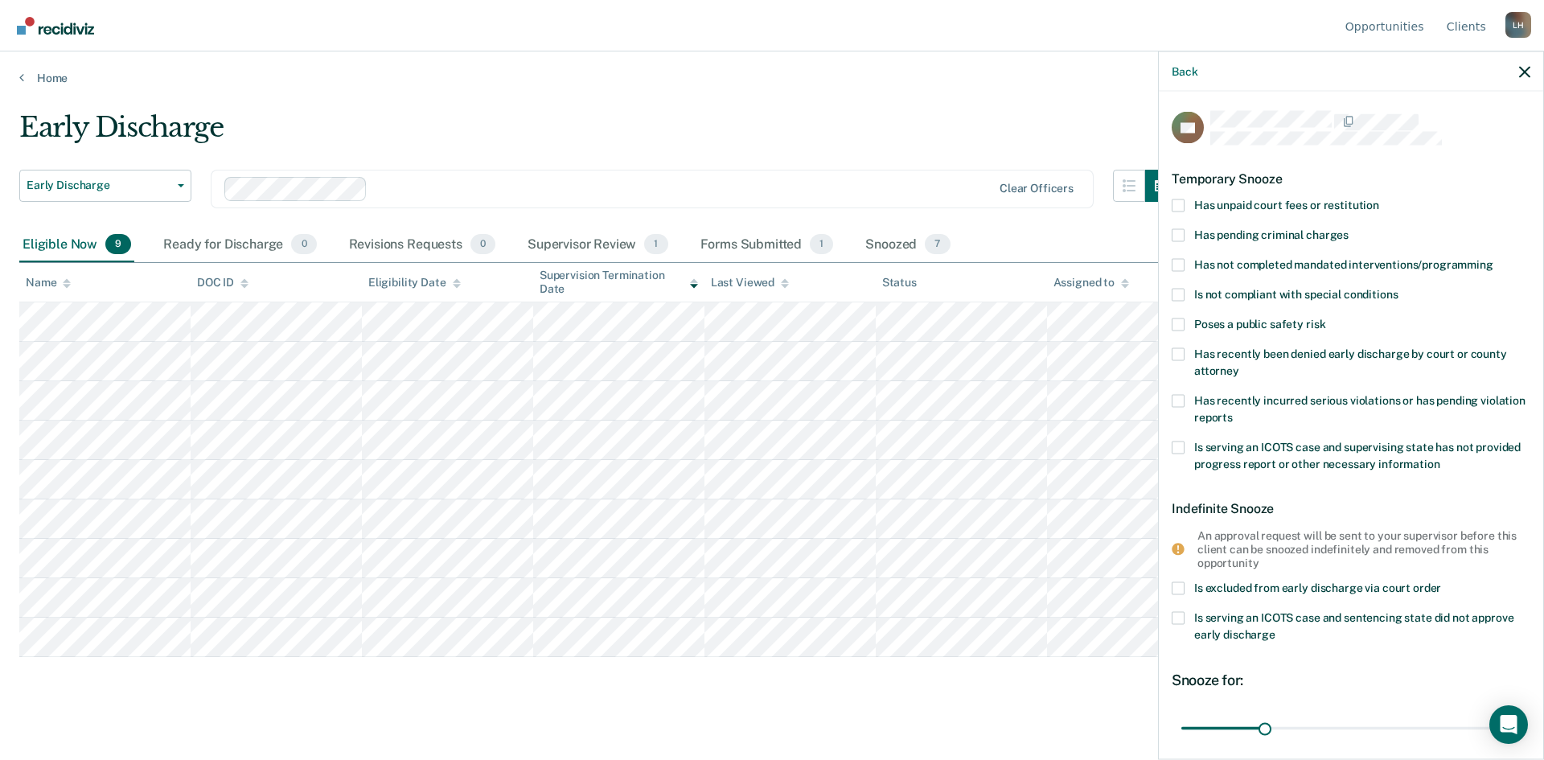
click at [1177, 266] on span at bounding box center [1178, 264] width 13 height 13
click at [1494, 258] on input "Has not completed mandated interventions/programming" at bounding box center [1494, 258] width 0 height 0
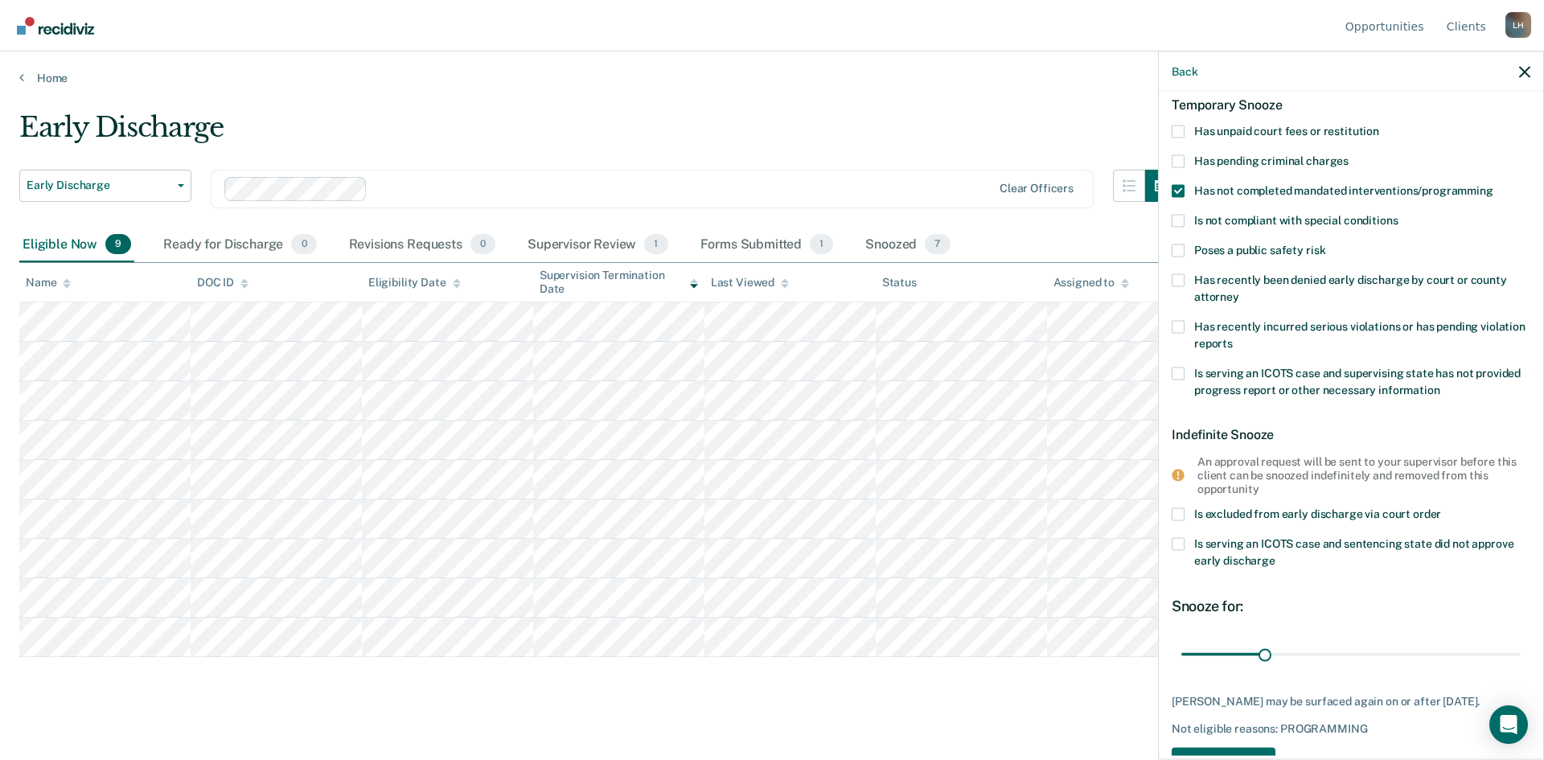
scroll to position [139, 0]
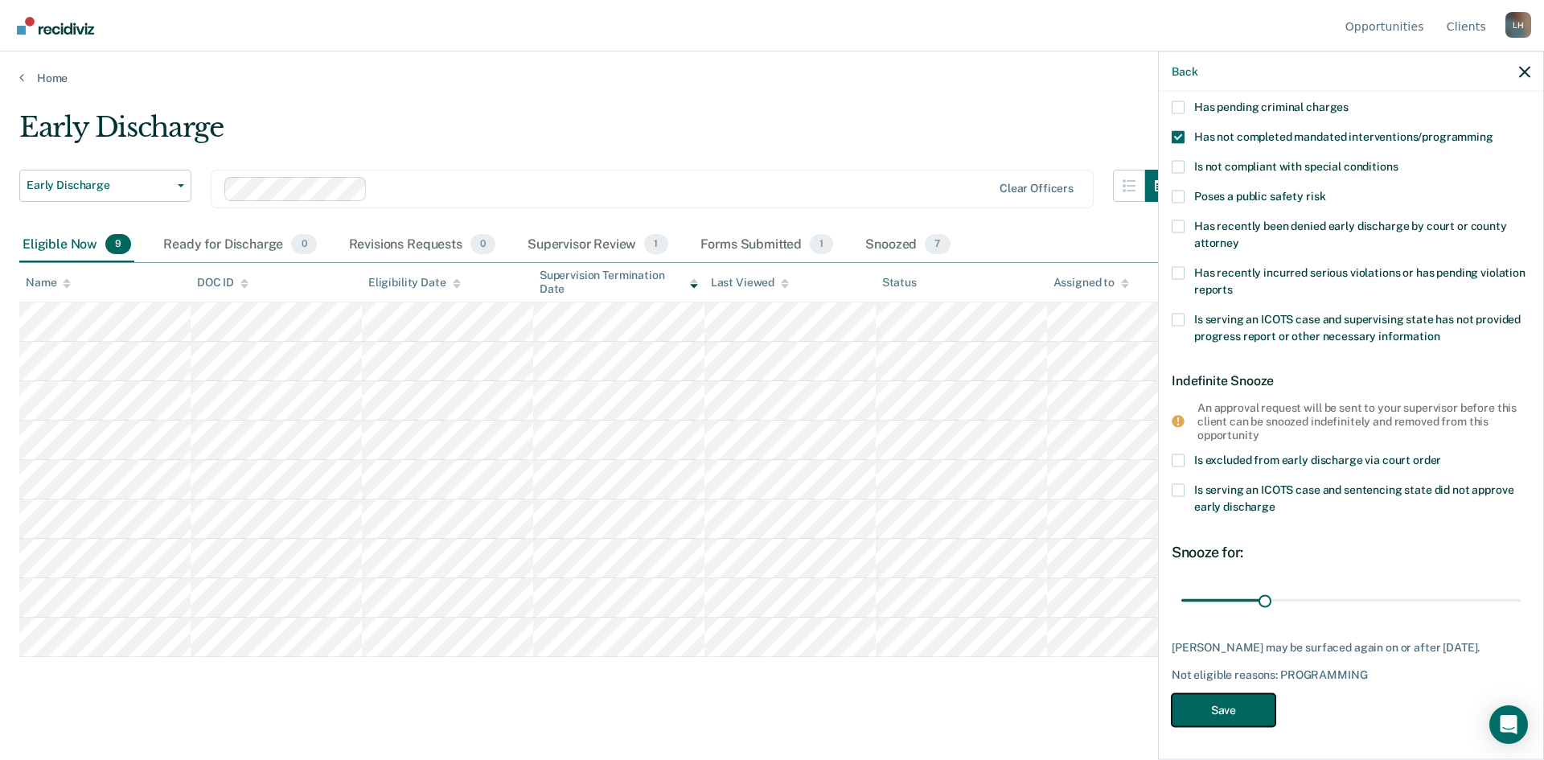
click at [1236, 705] on button "Save" at bounding box center [1224, 710] width 104 height 33
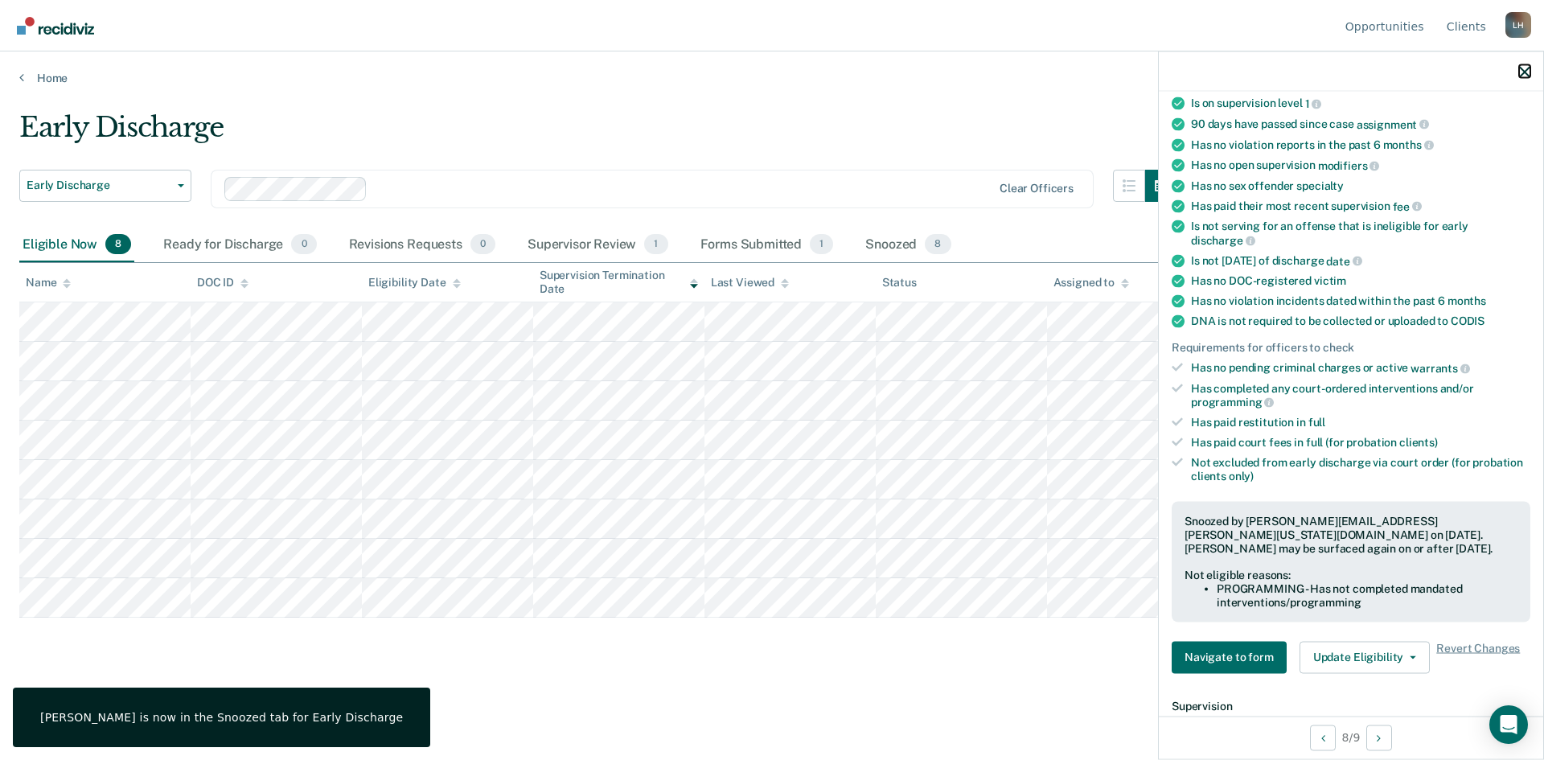
click at [1528, 68] on icon "button" at bounding box center [1524, 71] width 11 height 11
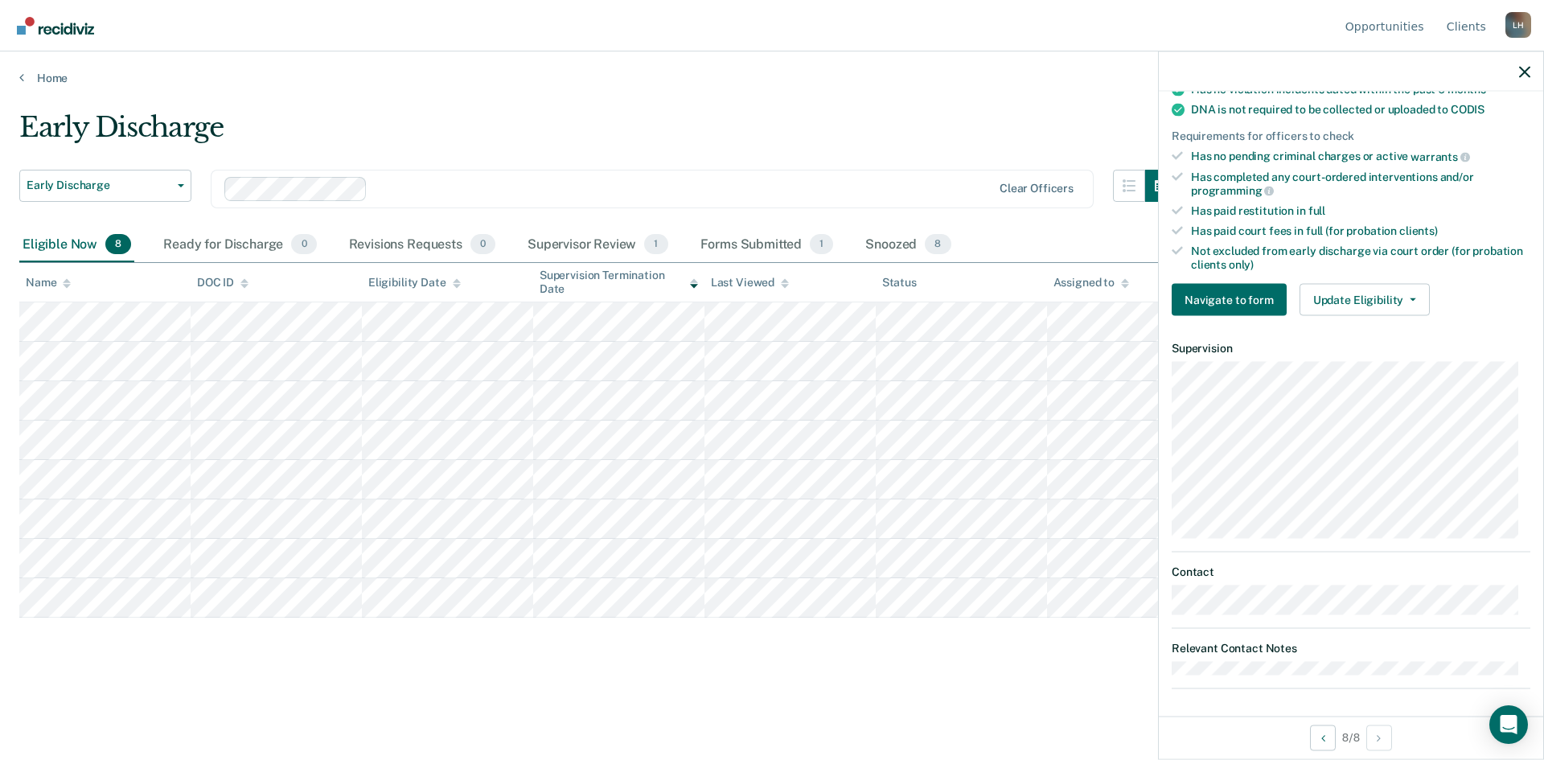
scroll to position [354, 0]
click at [1412, 293] on button "Update Eligibility" at bounding box center [1365, 297] width 130 height 32
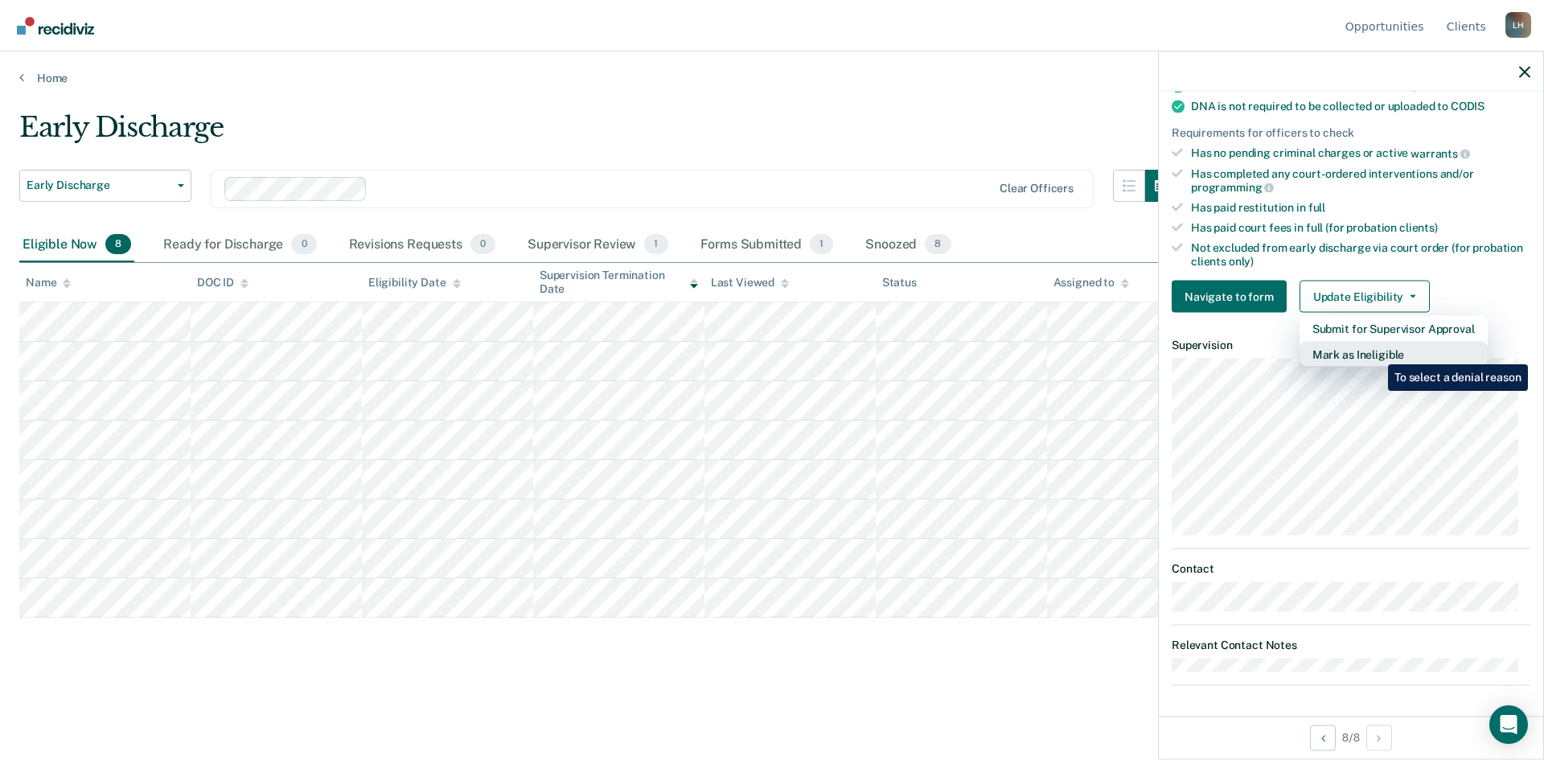
click at [1375, 352] on button "Mark as Ineligible" at bounding box center [1394, 355] width 188 height 26
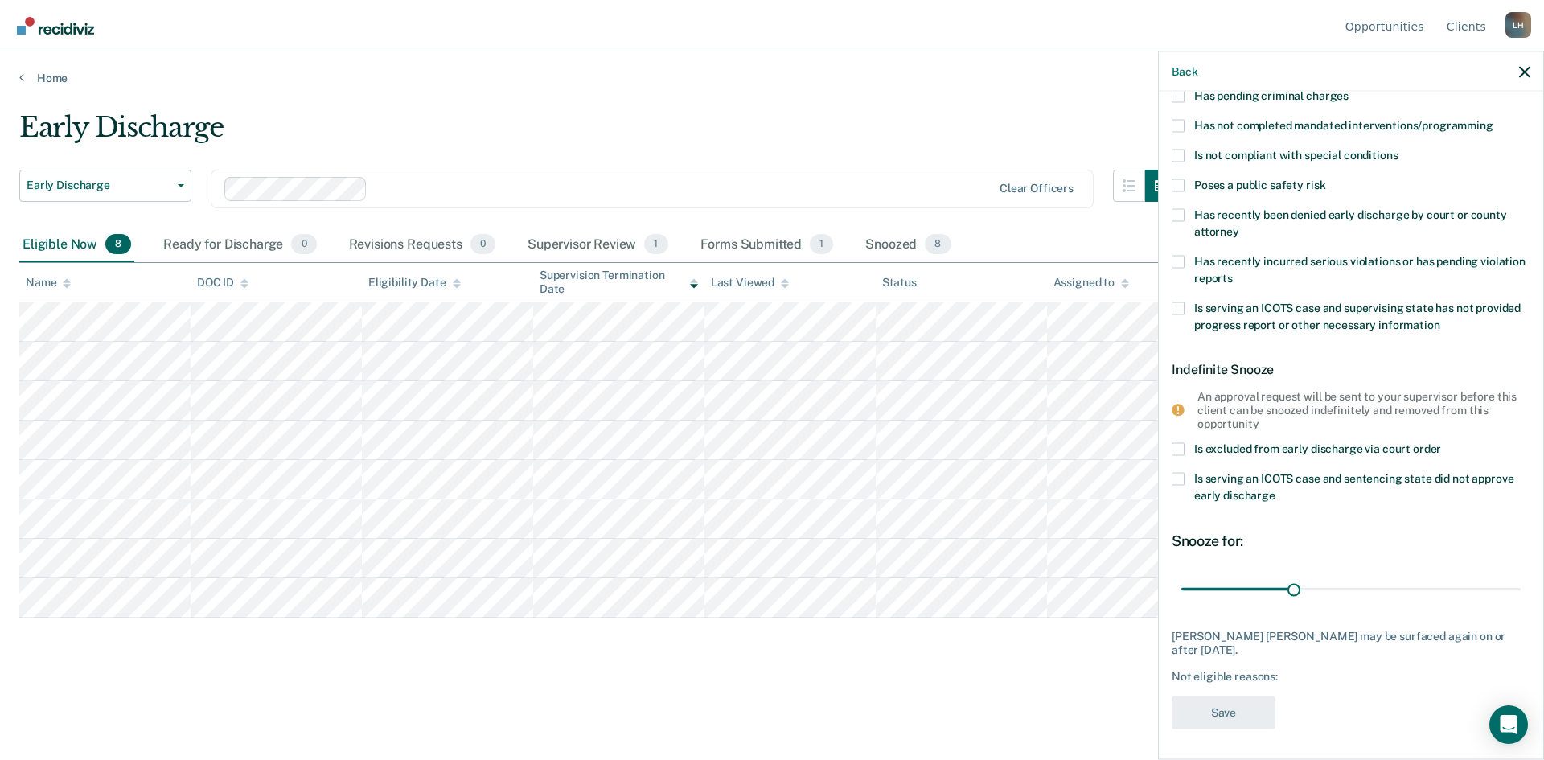
click at [1181, 121] on span at bounding box center [1178, 125] width 13 height 13
click at [1494, 119] on input "Has not completed mandated interventions/programming" at bounding box center [1494, 119] width 0 height 0
click at [1232, 713] on button "Save" at bounding box center [1224, 713] width 104 height 33
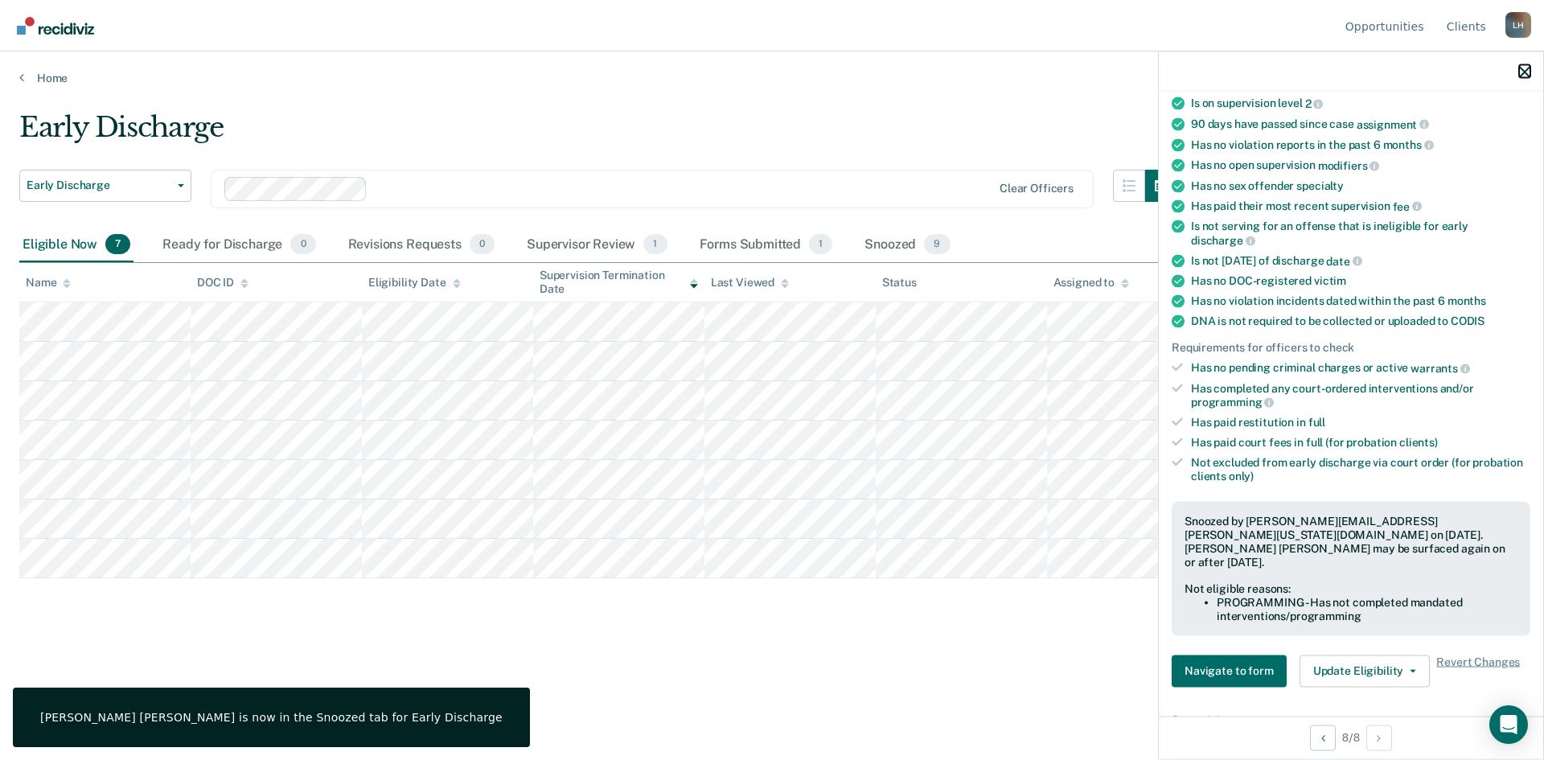
click at [1529, 69] on icon "button" at bounding box center [1524, 71] width 11 height 11
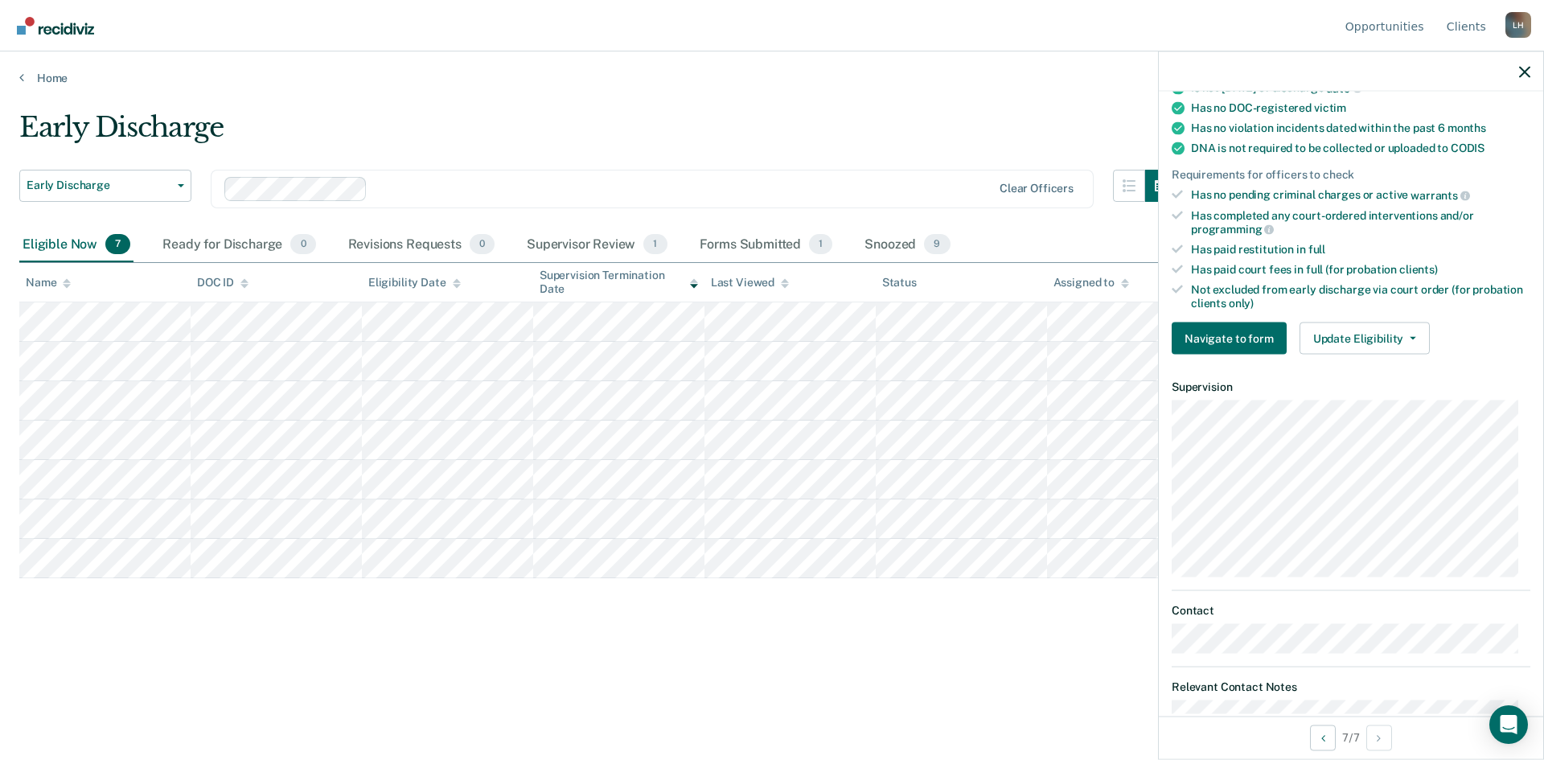
scroll to position [273, 0]
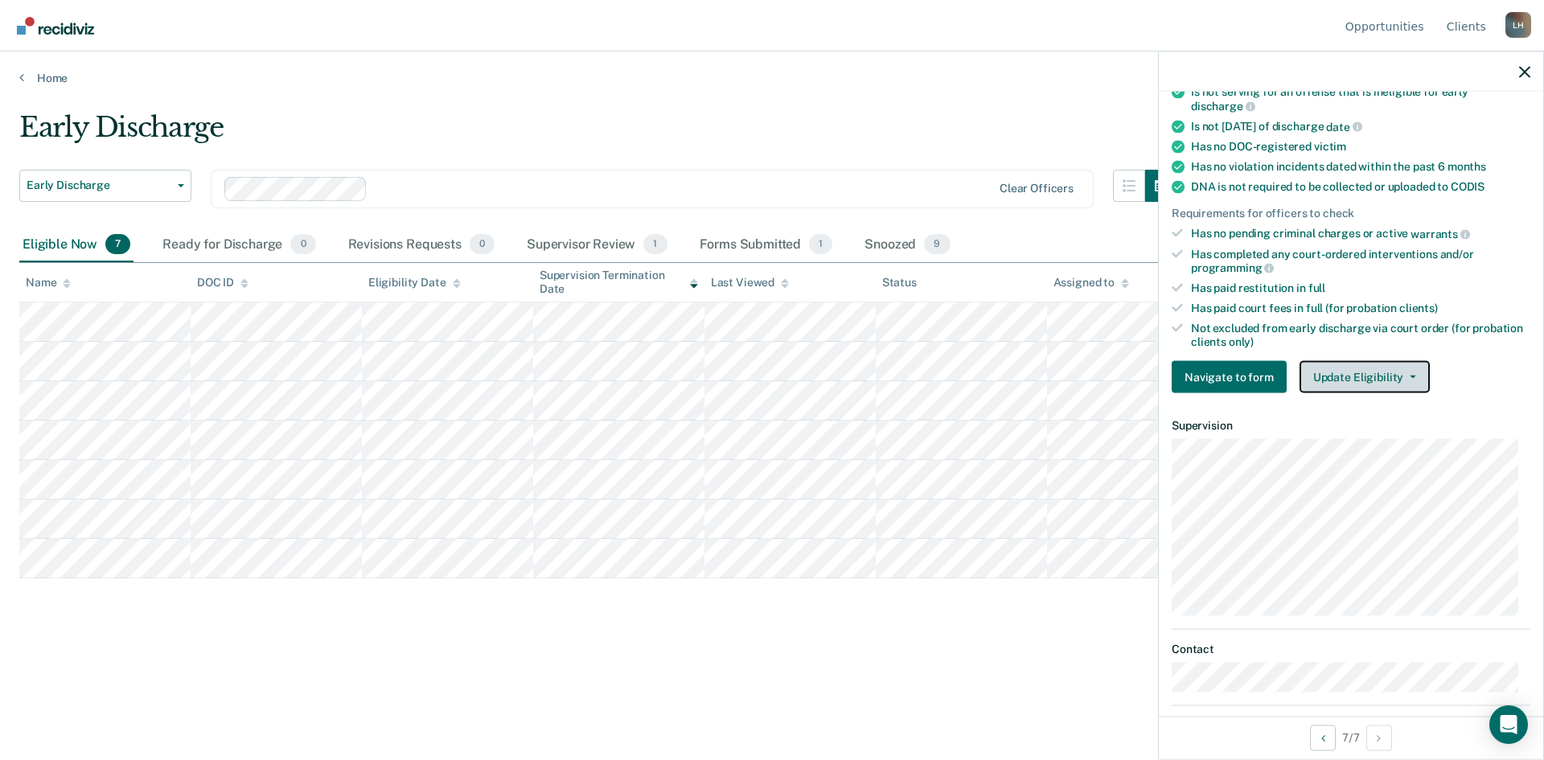
click at [1406, 369] on button "Update Eligibility" at bounding box center [1365, 377] width 130 height 32
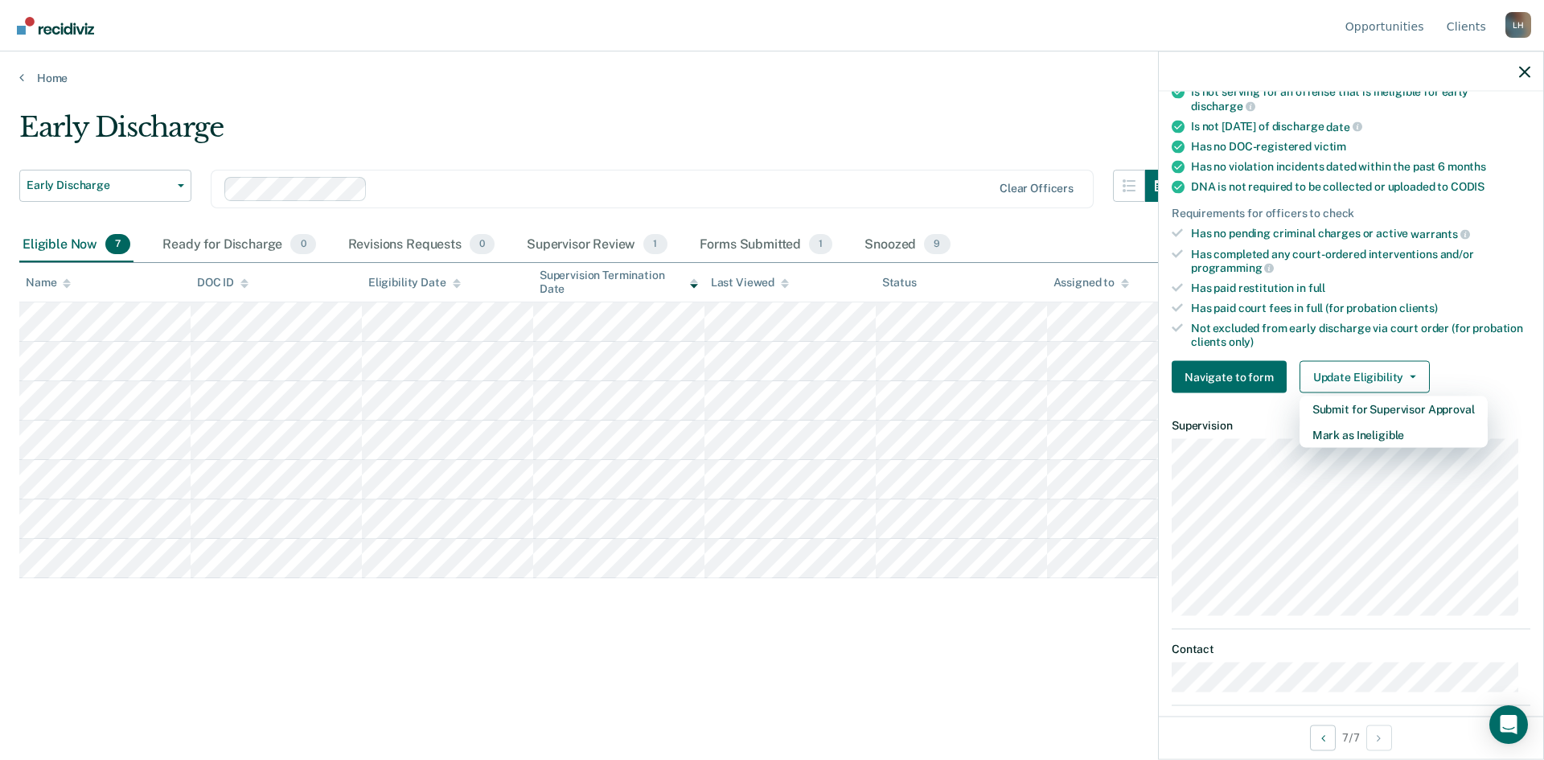
click at [993, 628] on div "Early Discharge Early Discharge Early Discharge Supervision Level Downgrade Cle…" at bounding box center [772, 375] width 1506 height 528
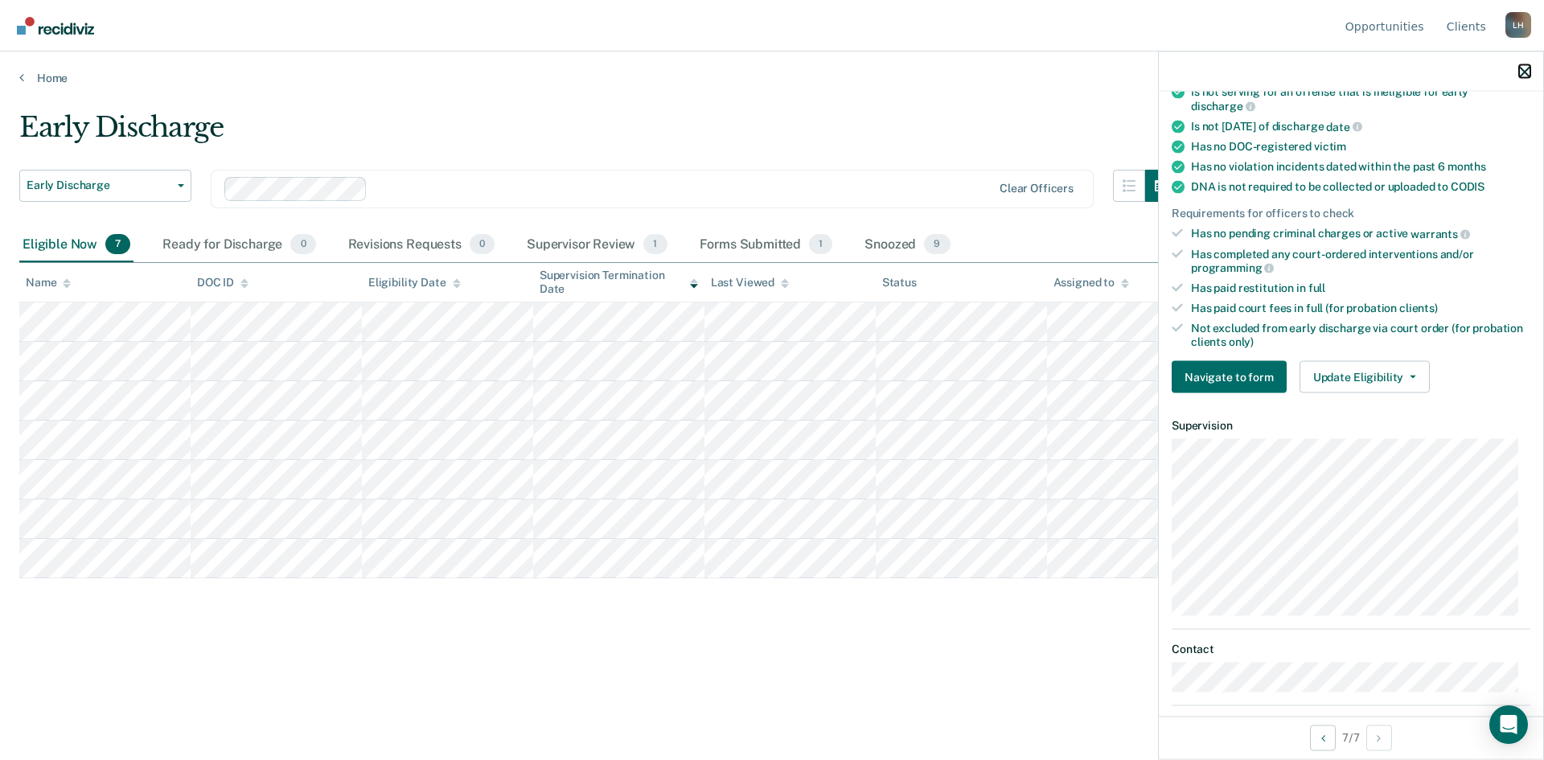
click at [1523, 70] on icon "button" at bounding box center [1524, 71] width 11 height 11
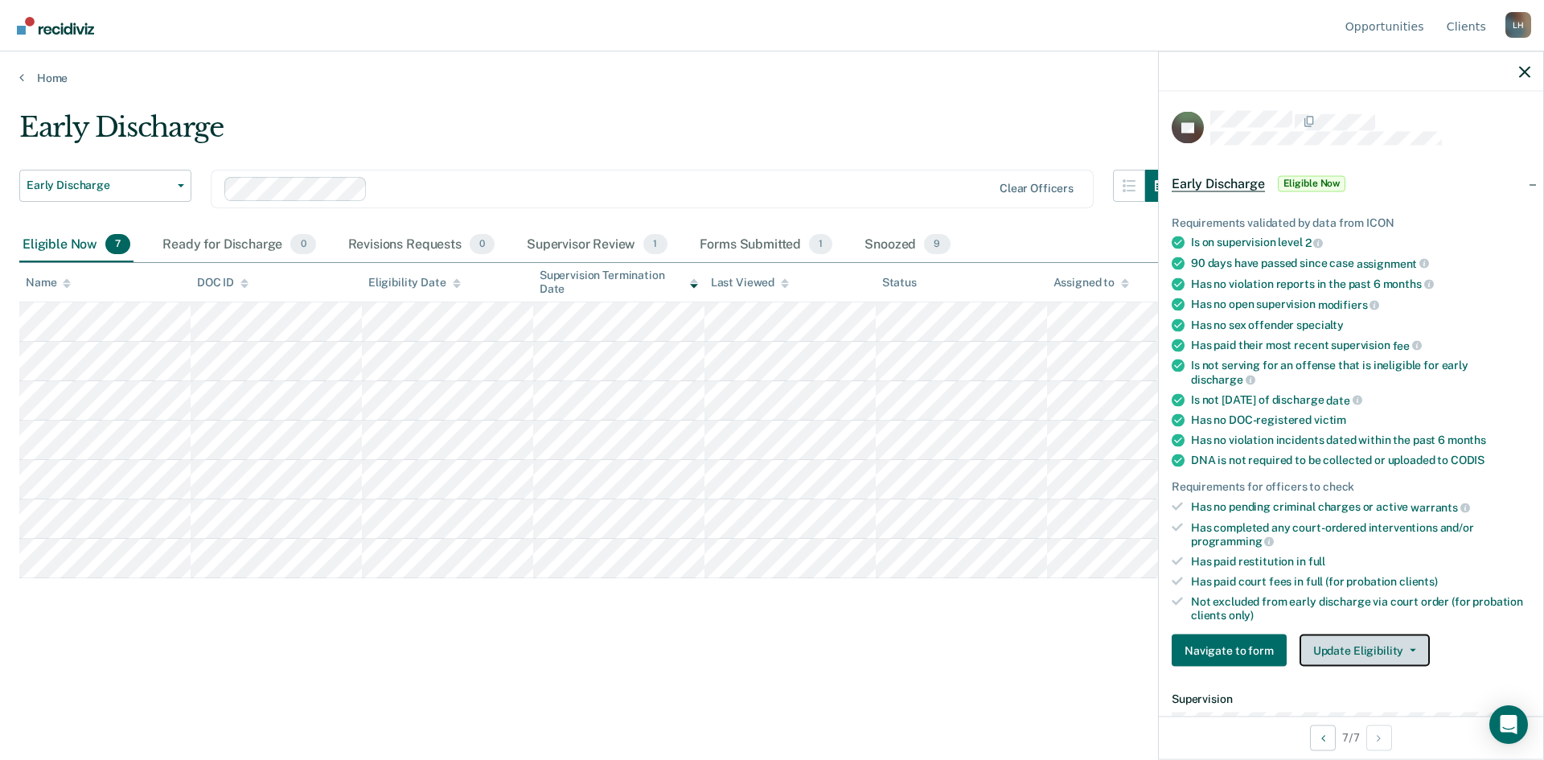
click at [1410, 649] on icon "button" at bounding box center [1413, 650] width 6 height 3
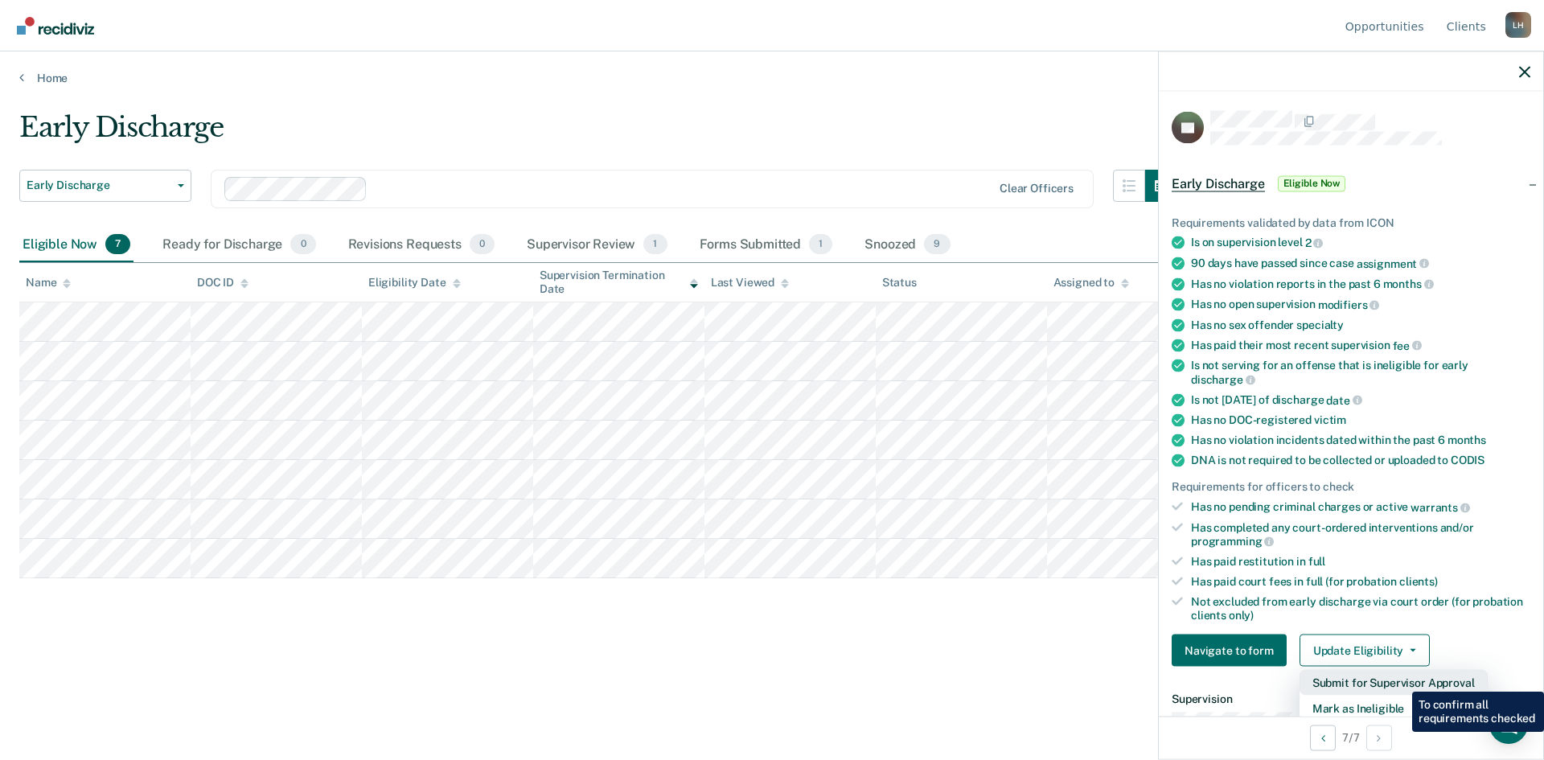
click at [1400, 680] on button "Submit for Supervisor Approval" at bounding box center [1394, 683] width 188 height 26
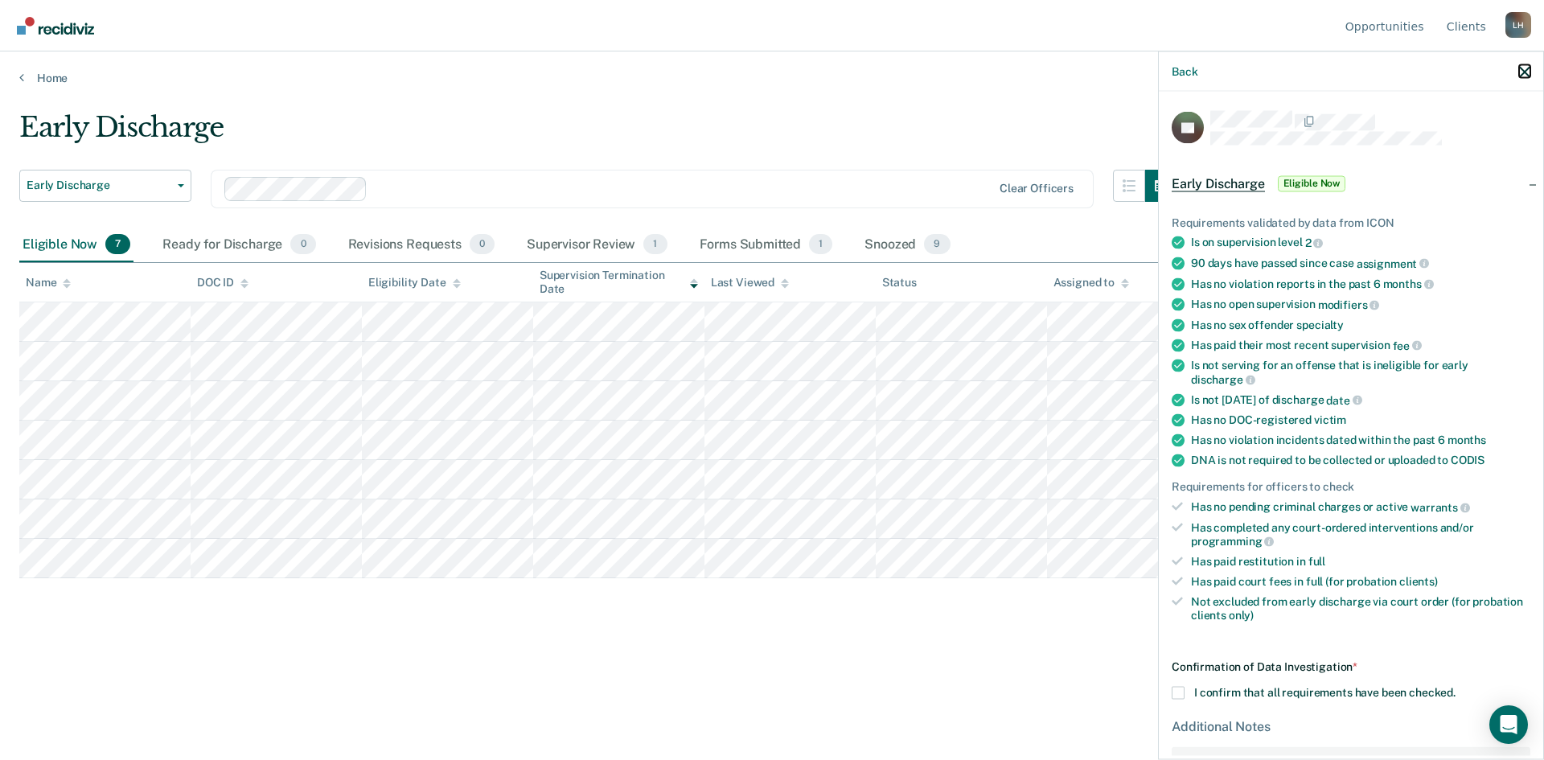
click at [1521, 68] on icon "button" at bounding box center [1524, 71] width 11 height 11
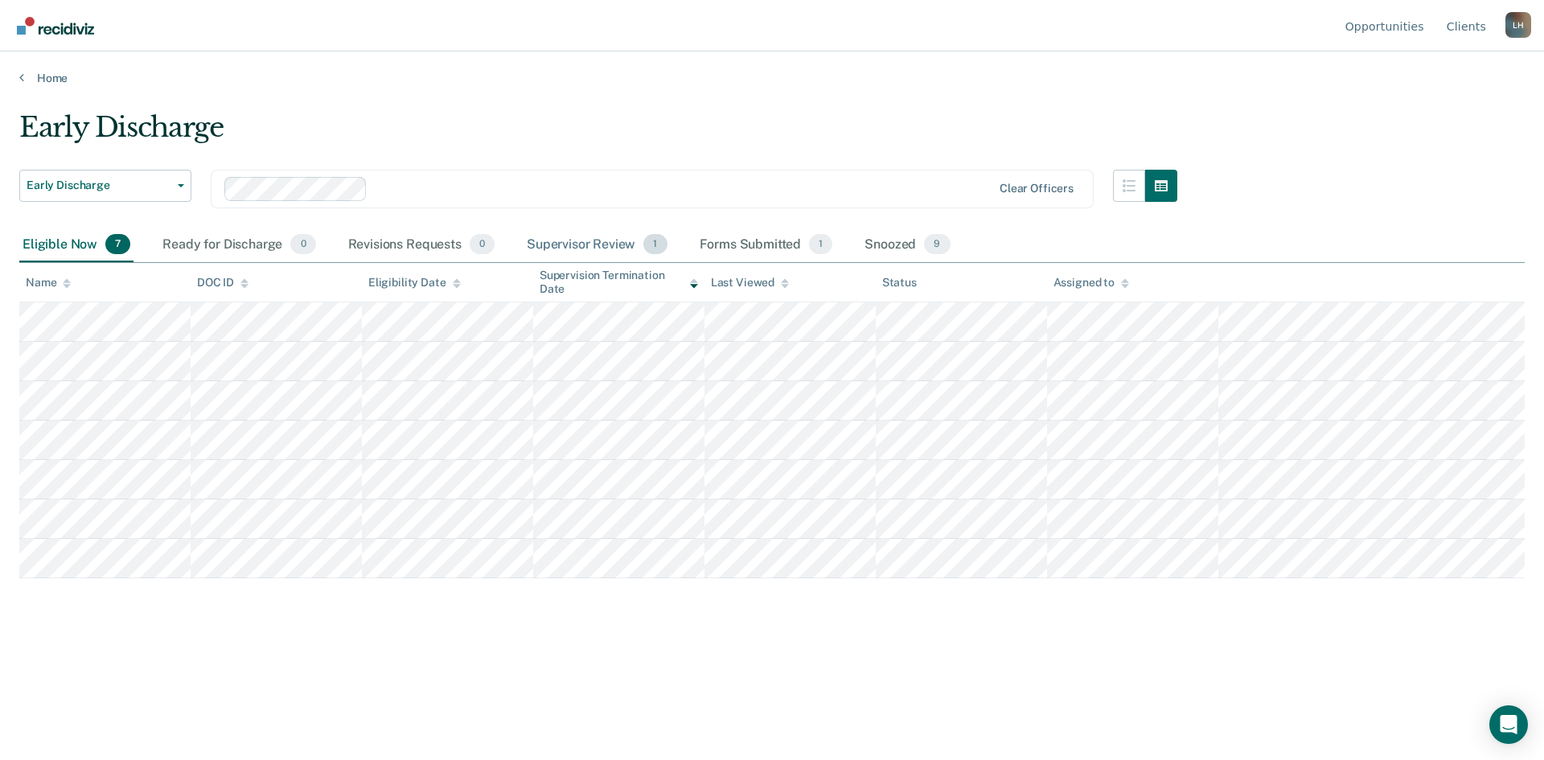
click at [596, 238] on div "Supervisor Review 1" at bounding box center [597, 245] width 147 height 35
click at [183, 188] on button "Early Discharge" at bounding box center [105, 186] width 172 height 32
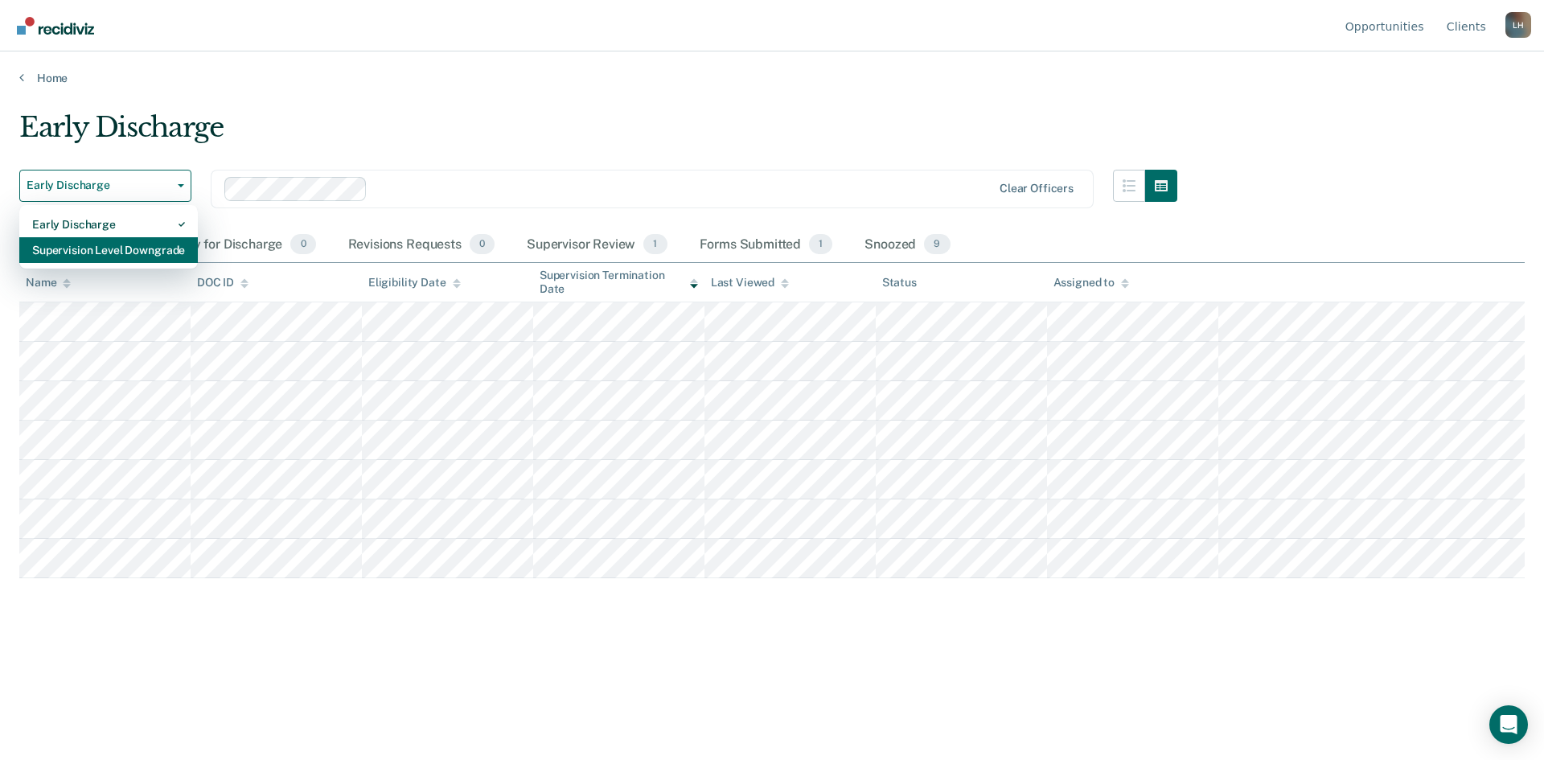
click at [151, 251] on div "Supervision Level Downgrade" at bounding box center [108, 250] width 153 height 26
